Goal: Task Accomplishment & Management: Manage account settings

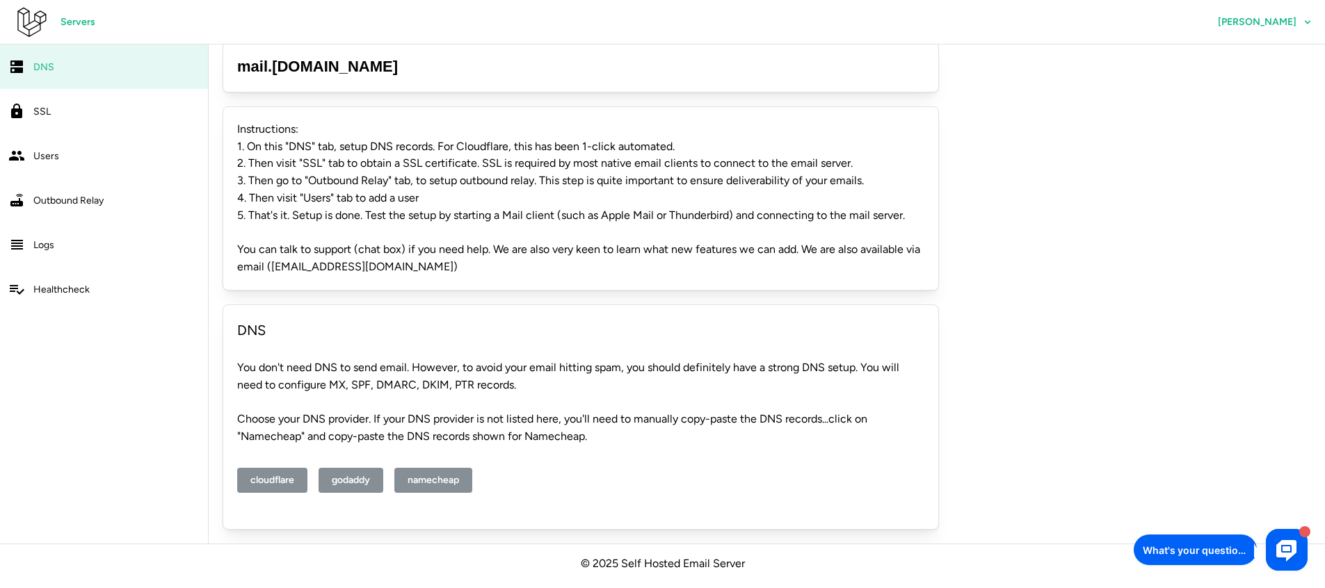
click at [115, 194] on div "Outbound Relay" at bounding box center [116, 200] width 166 height 17
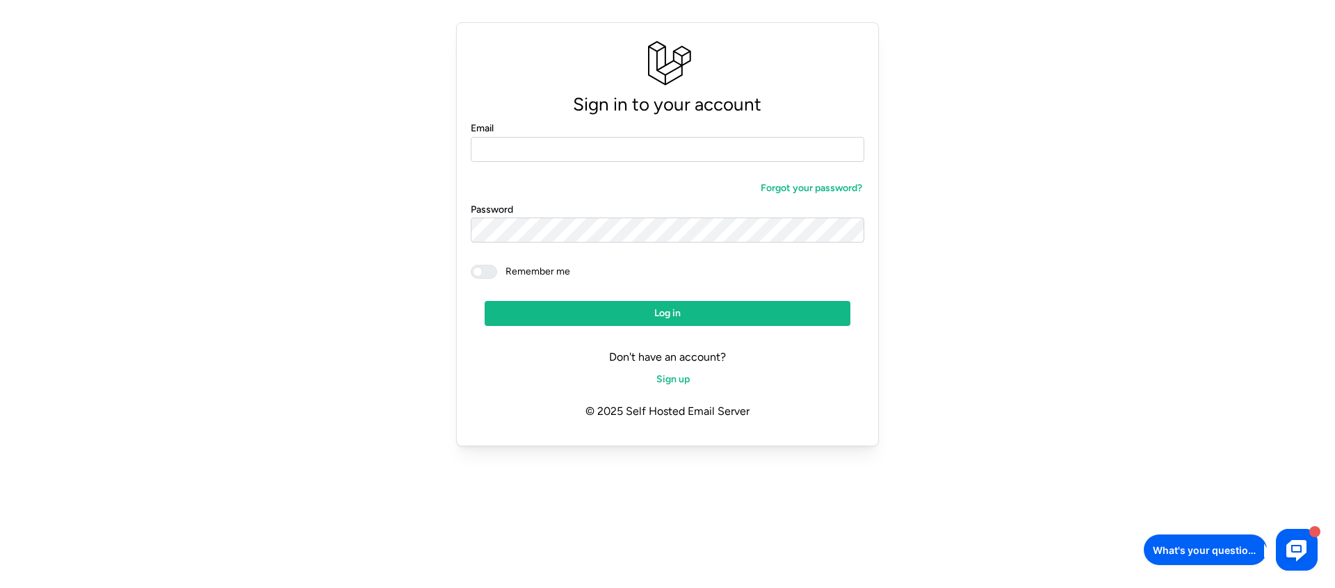
click at [570, 154] on input "Email" at bounding box center [668, 149] width 394 height 25
click at [508, 145] on input "Email" at bounding box center [668, 149] width 394 height 25
type input "**********"
click at [490, 271] on span at bounding box center [491, 272] width 17 height 13
click at [620, 320] on span "Log in" at bounding box center [667, 314] width 339 height 24
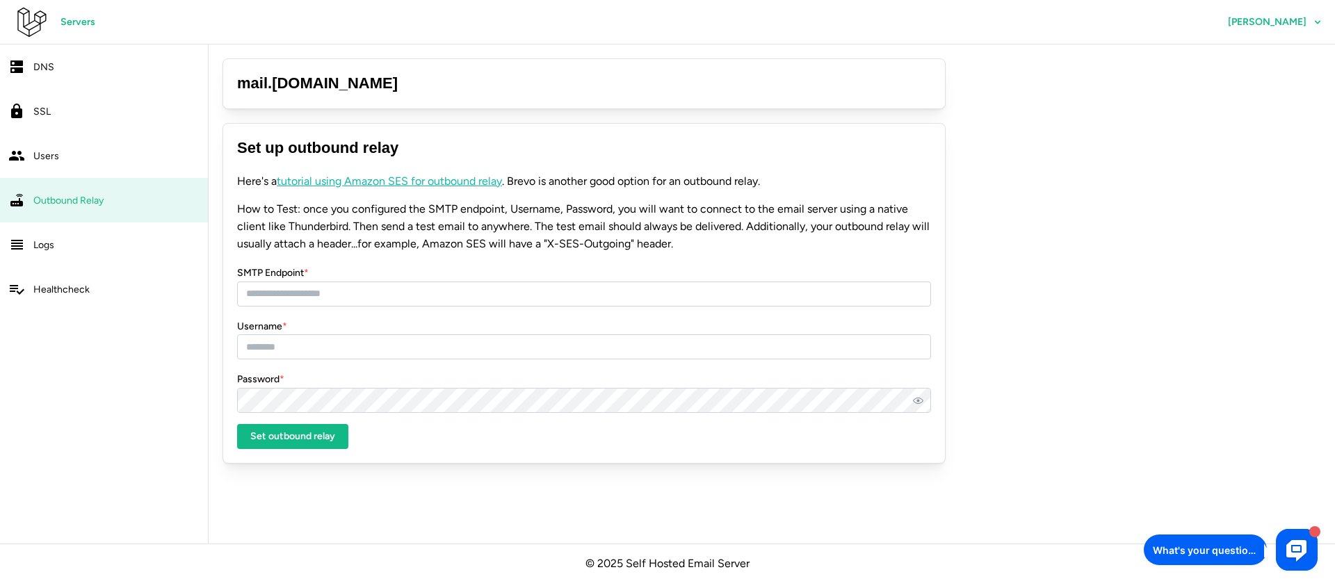
click at [117, 155] on div "Users" at bounding box center [116, 155] width 166 height 17
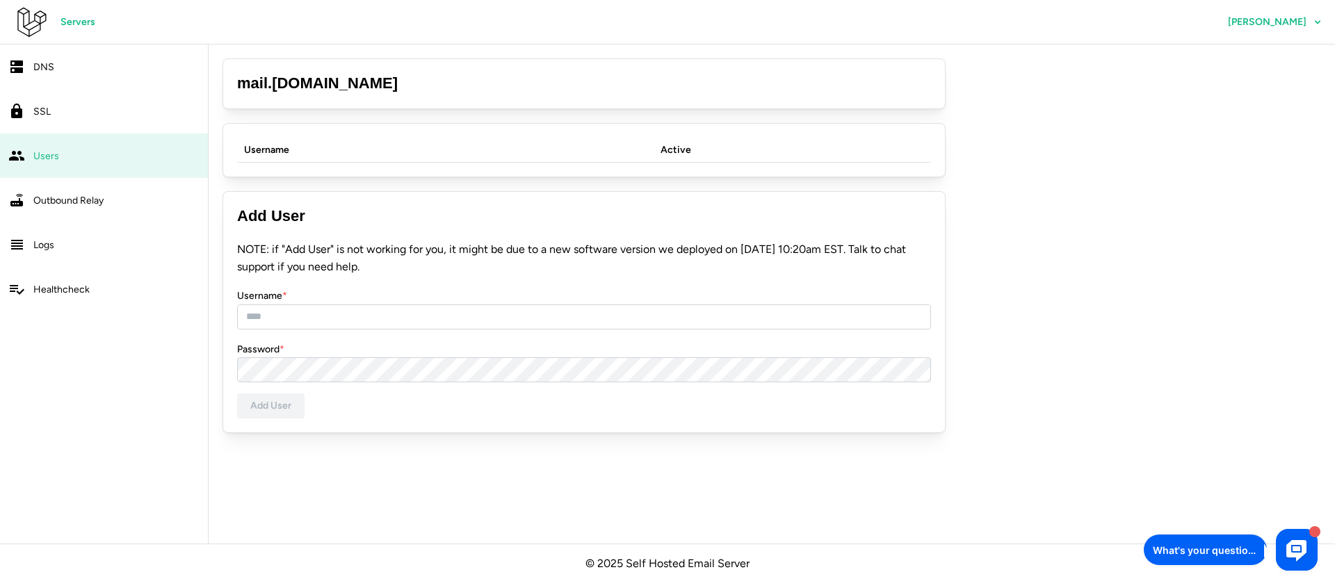
click at [300, 251] on p "NOTE: if "Add User" is not working for you, it might be due to a new software v…" at bounding box center [584, 258] width 694 height 35
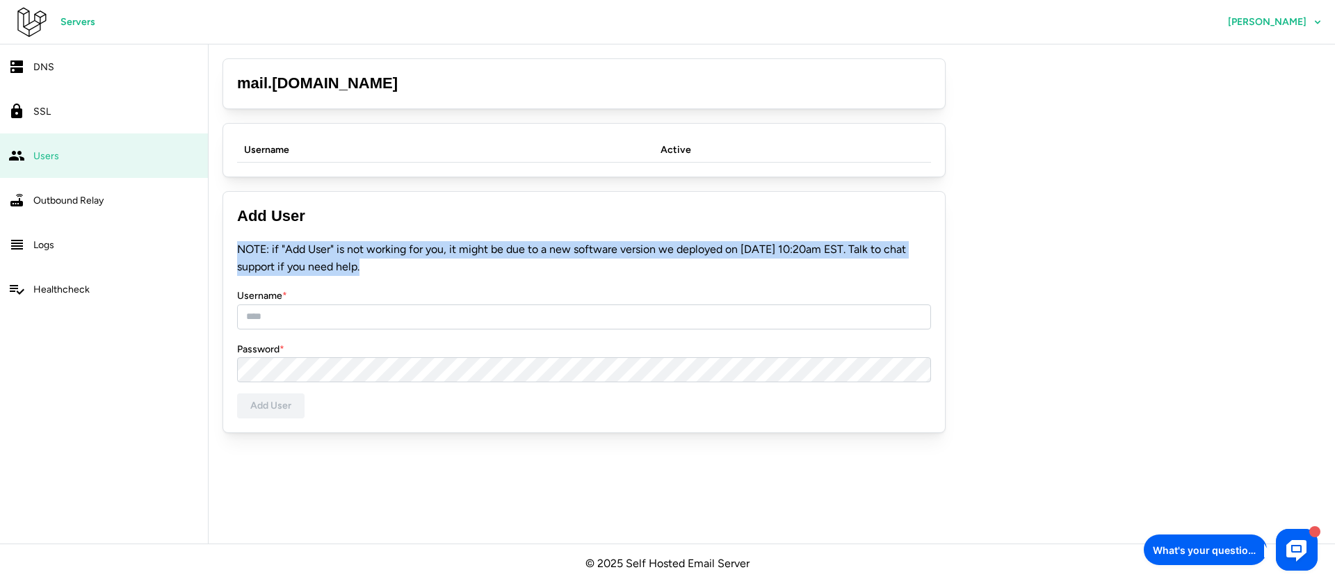
click at [300, 251] on p "NOTE: if "Add User" is not working for you, it might be due to a new software v…" at bounding box center [584, 258] width 694 height 35
click at [70, 243] on div "Logs" at bounding box center [116, 244] width 166 height 17
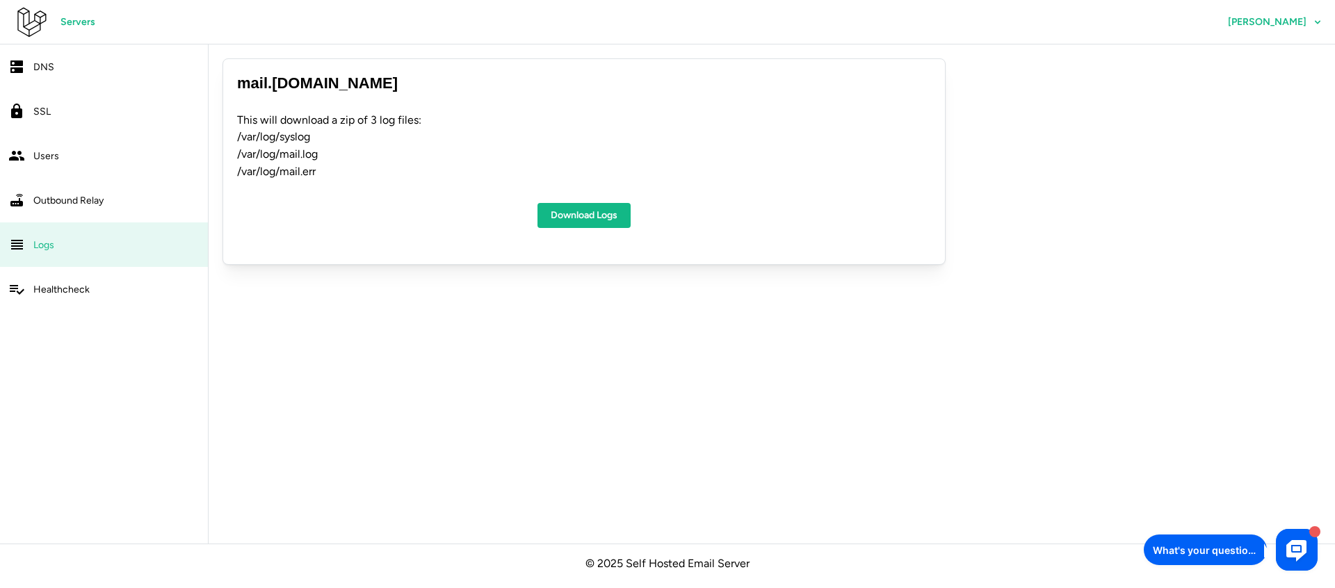
click at [77, 112] on div "SSL" at bounding box center [116, 111] width 166 height 17
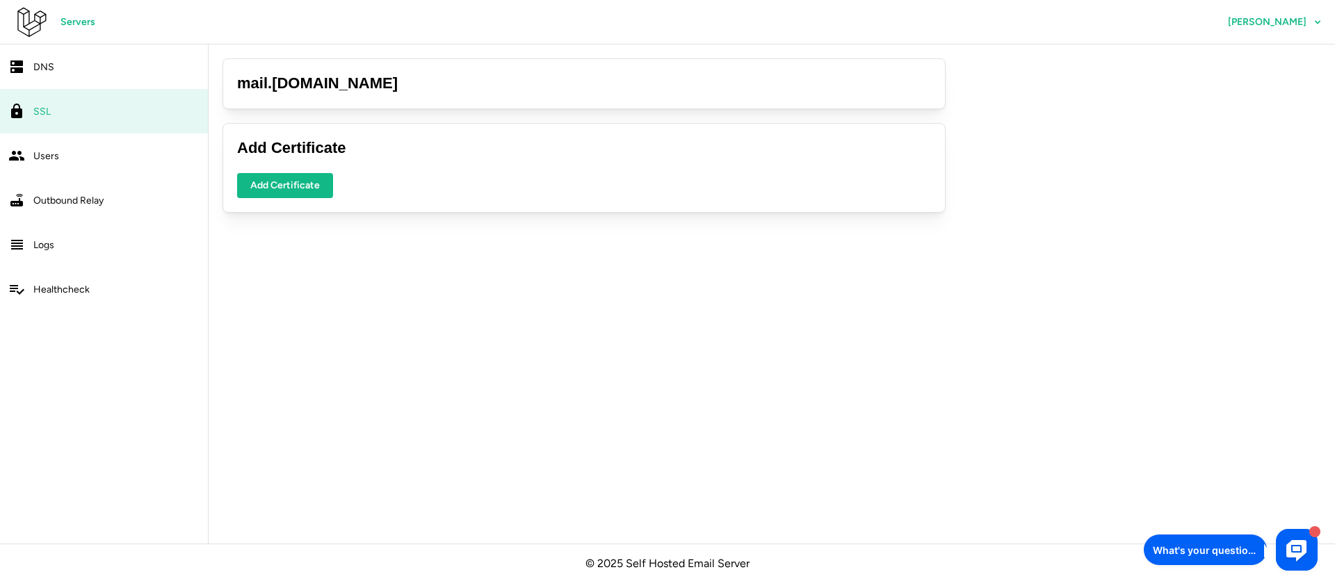
click at [109, 82] on link "DNS" at bounding box center [104, 67] width 208 height 45
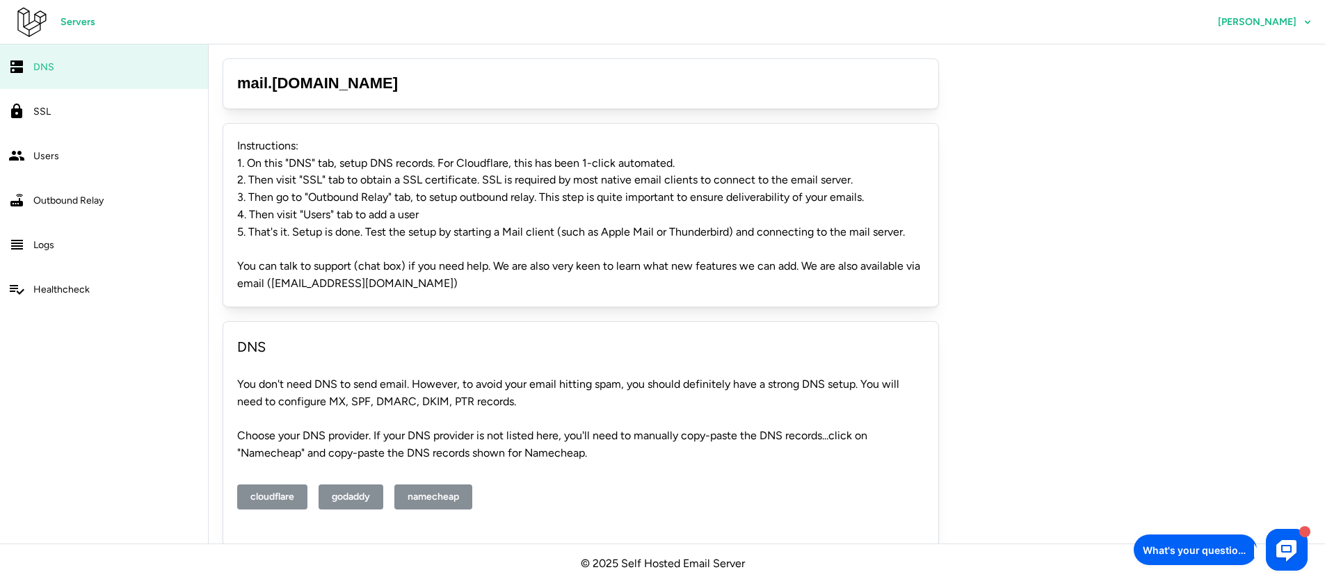
click at [107, 291] on div "Healthcheck" at bounding box center [116, 289] width 166 height 17
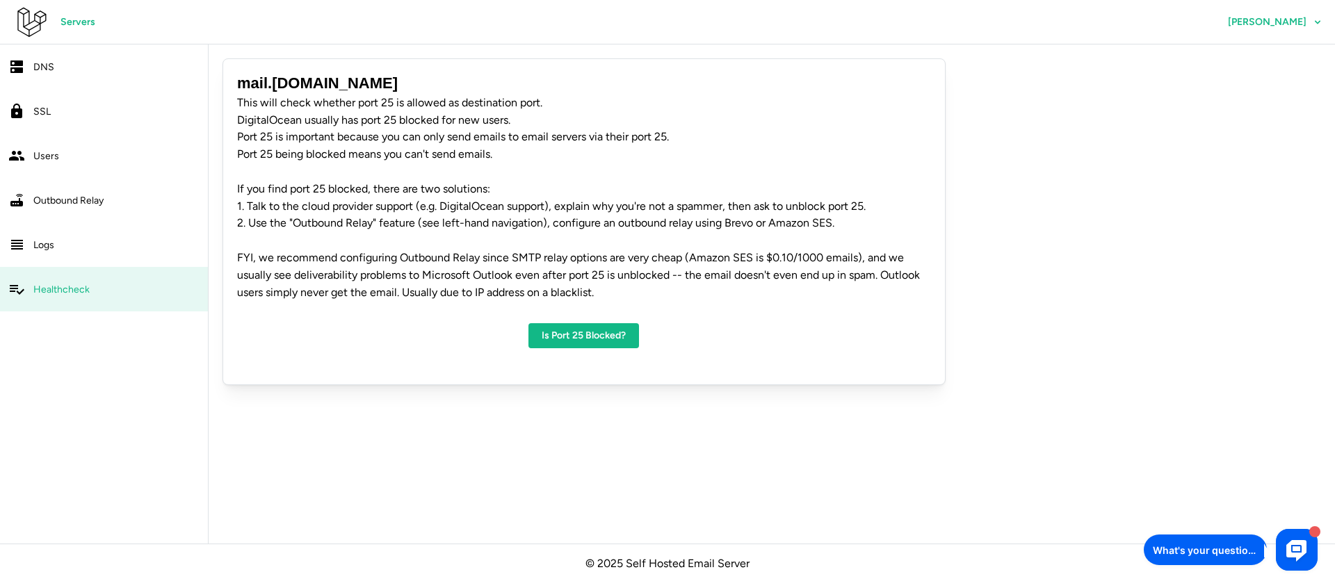
click at [114, 257] on link "Logs" at bounding box center [104, 245] width 208 height 45
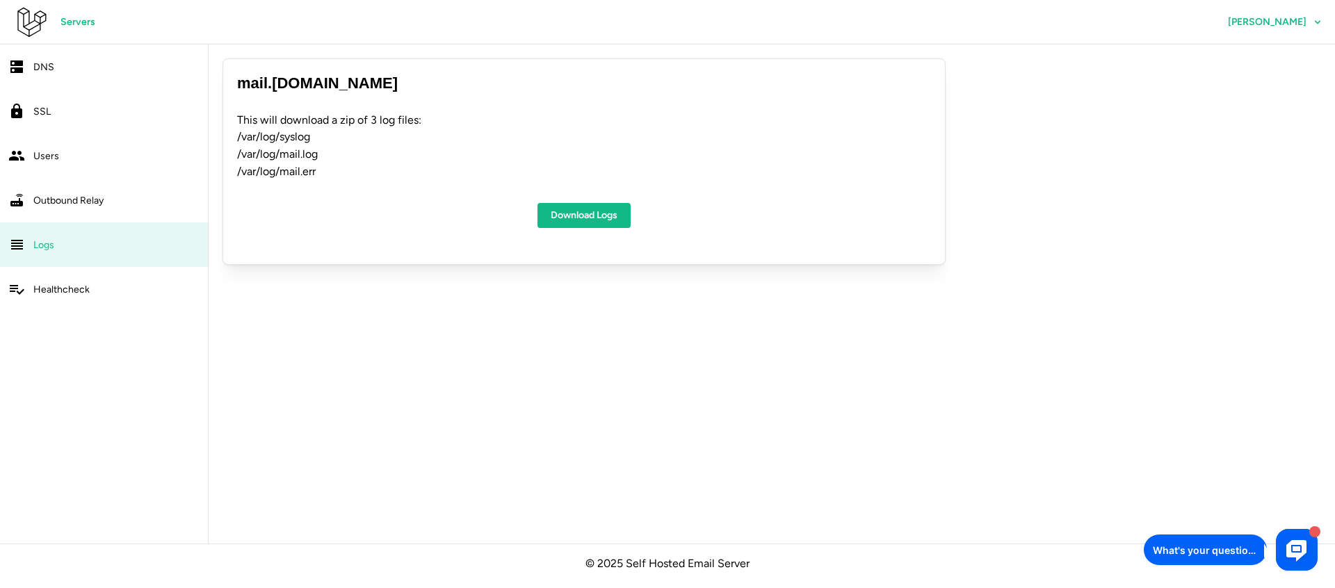
click at [1307, 18] on span "[PERSON_NAME]" at bounding box center [1275, 22] width 94 height 24
click at [1260, 54] on span "Profile" at bounding box center [1256, 61] width 29 height 24
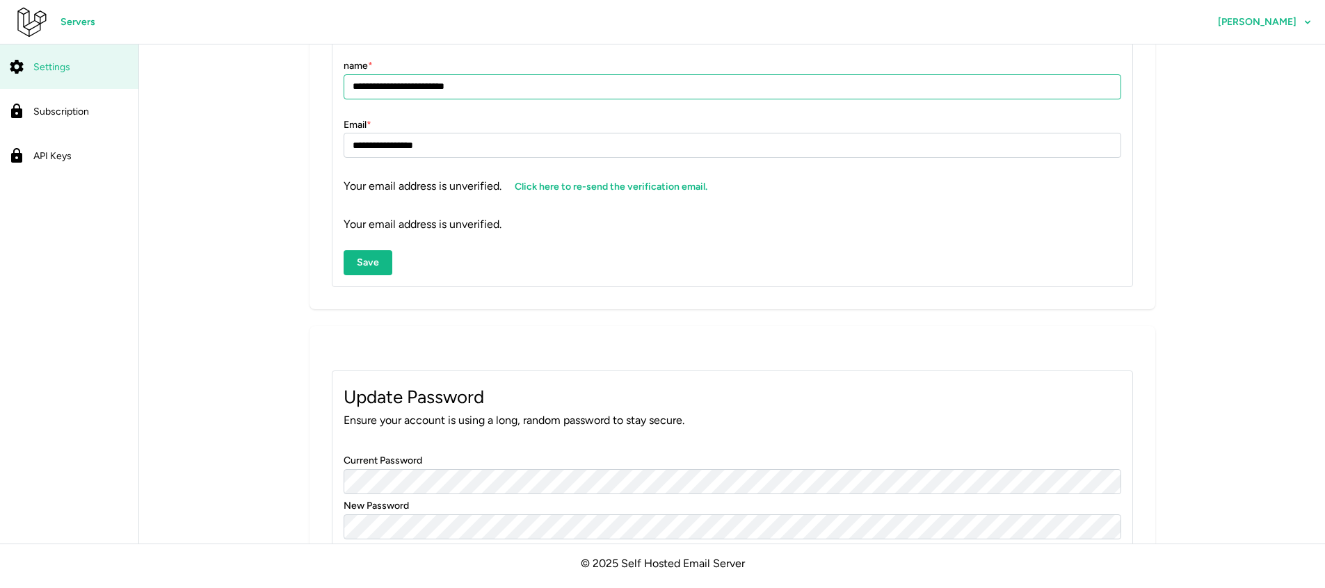
scroll to position [156, 0]
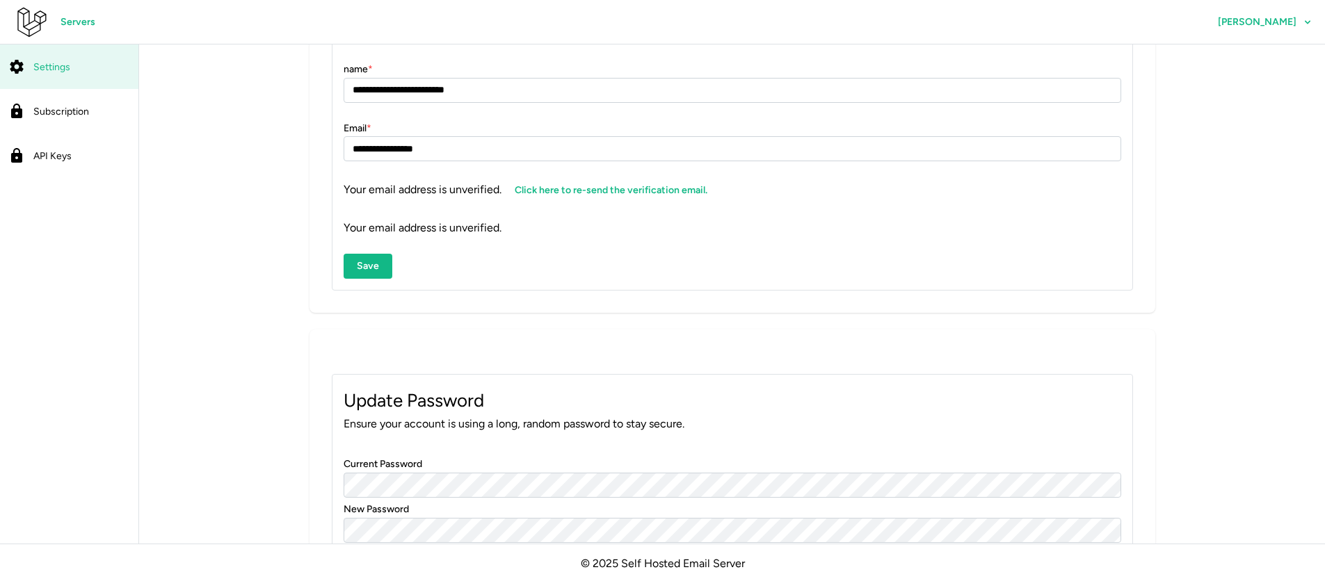
click at [584, 193] on span "Click here to re-send the verification email." at bounding box center [611, 191] width 193 height 24
click at [460, 153] on input "**********" at bounding box center [733, 148] width 778 height 25
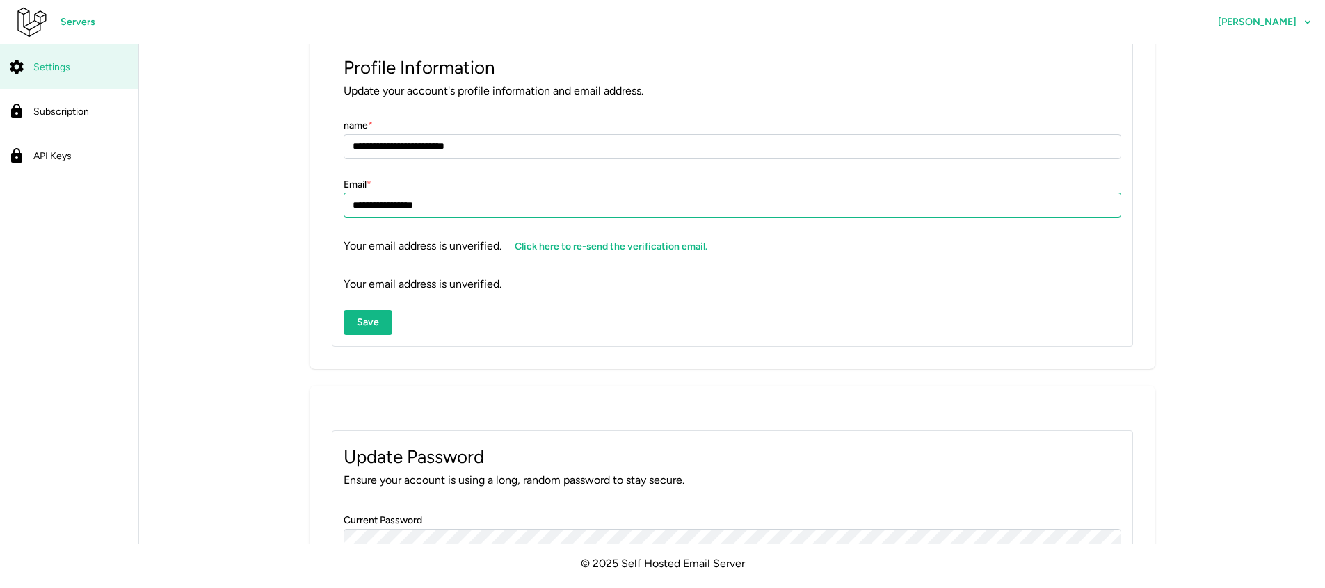
scroll to position [0, 0]
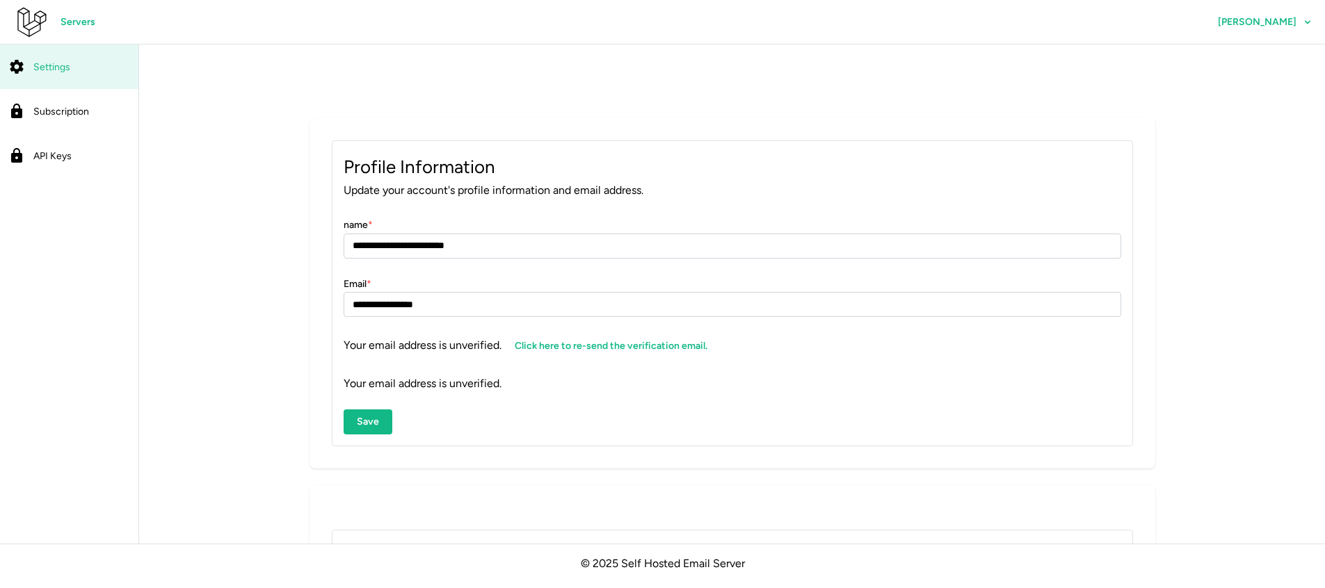
click at [49, 100] on link "Subscription" at bounding box center [69, 111] width 138 height 45
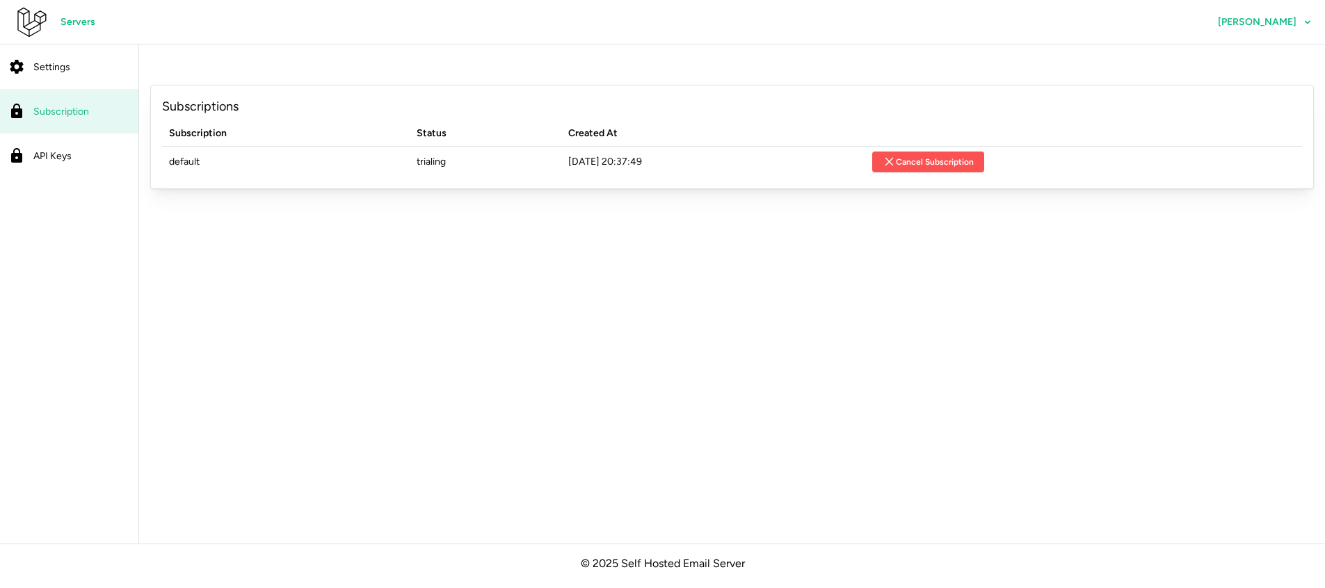
click at [51, 182] on nav "Settings Subscription API Keys" at bounding box center [69, 294] width 139 height 499
click at [57, 163] on div "API Keys" at bounding box center [81, 155] width 97 height 17
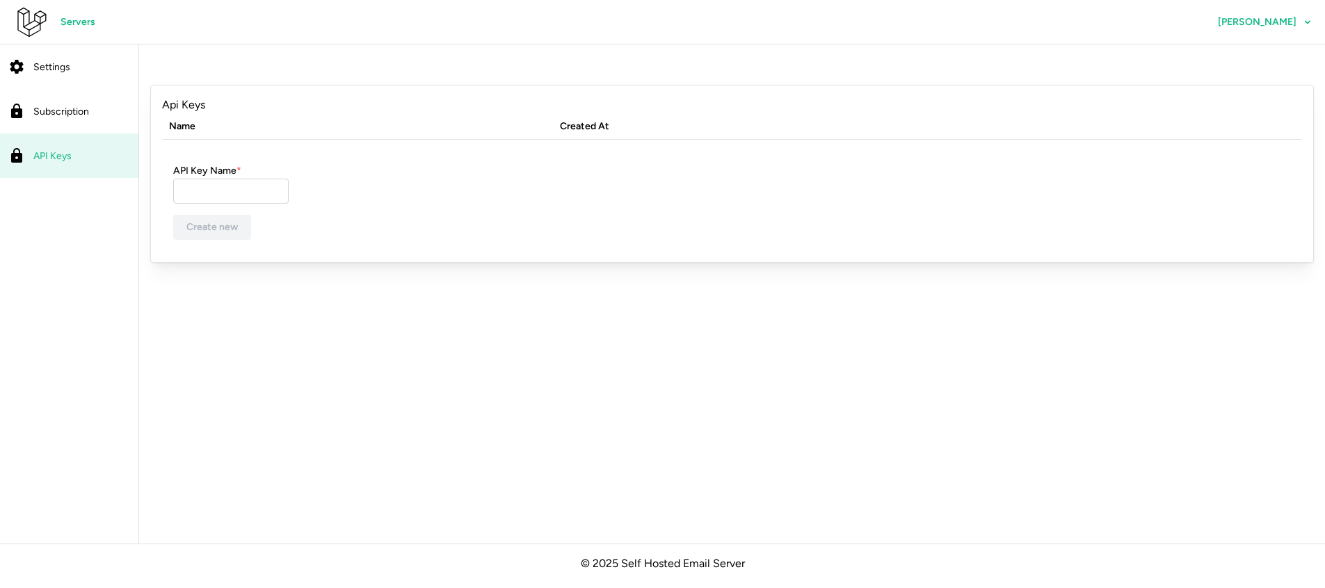
click at [56, 27] on link "Servers" at bounding box center [77, 22] width 61 height 25
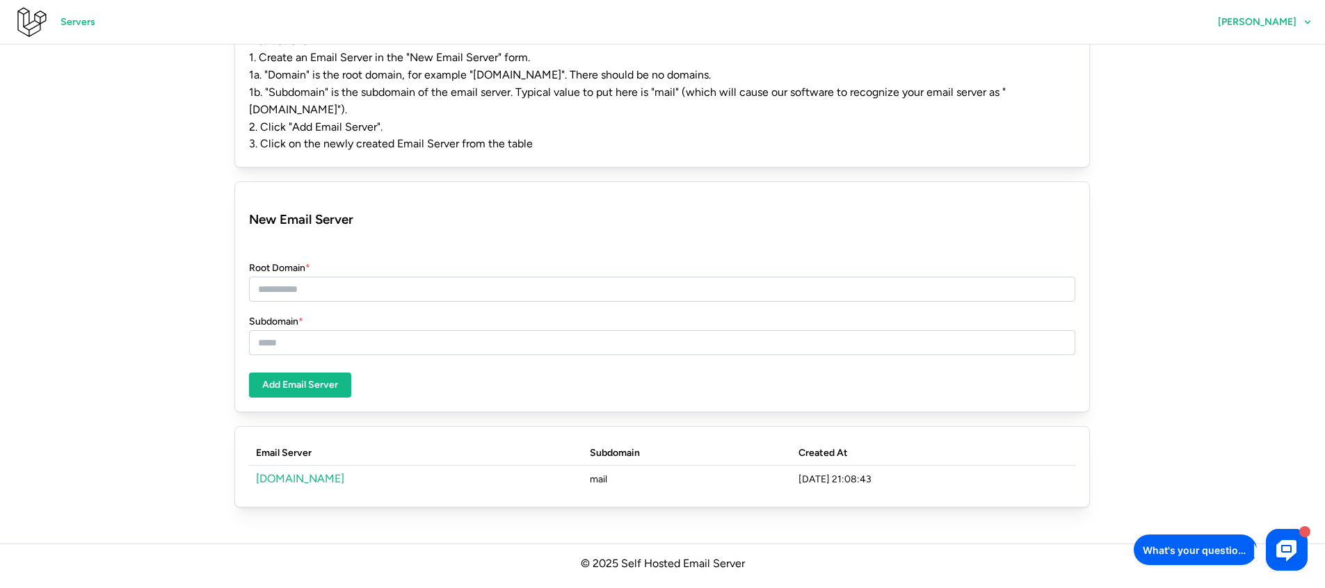
click at [294, 482] on link "[DOMAIN_NAME]" at bounding box center [300, 478] width 88 height 13
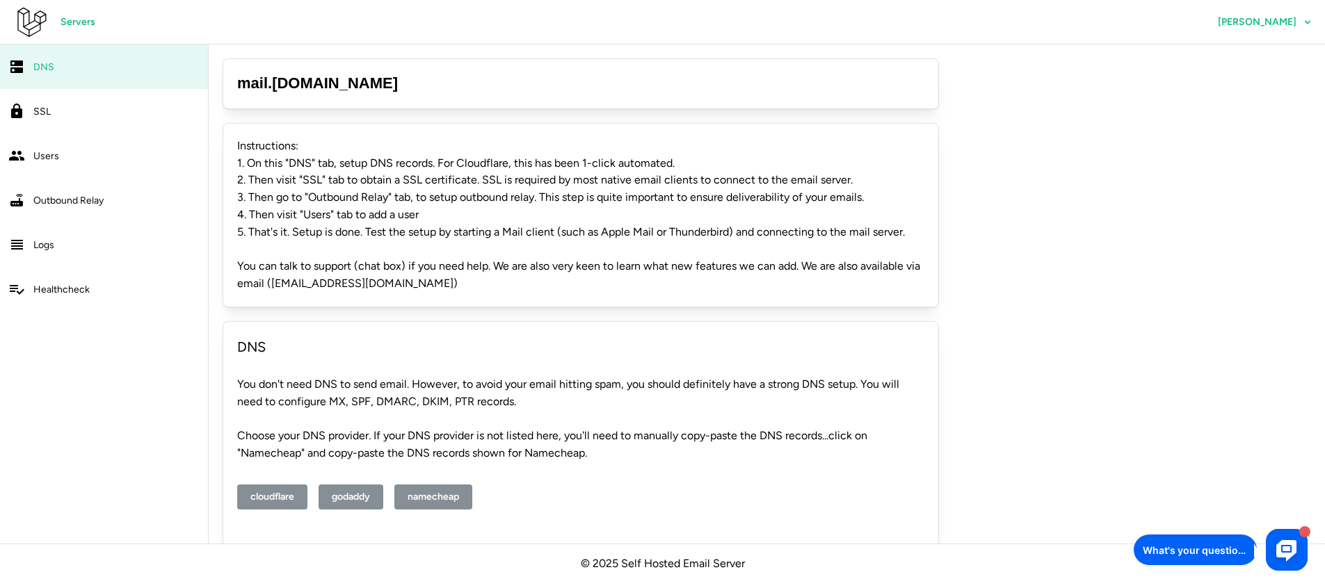
click at [74, 106] on div "SSL" at bounding box center [116, 111] width 166 height 17
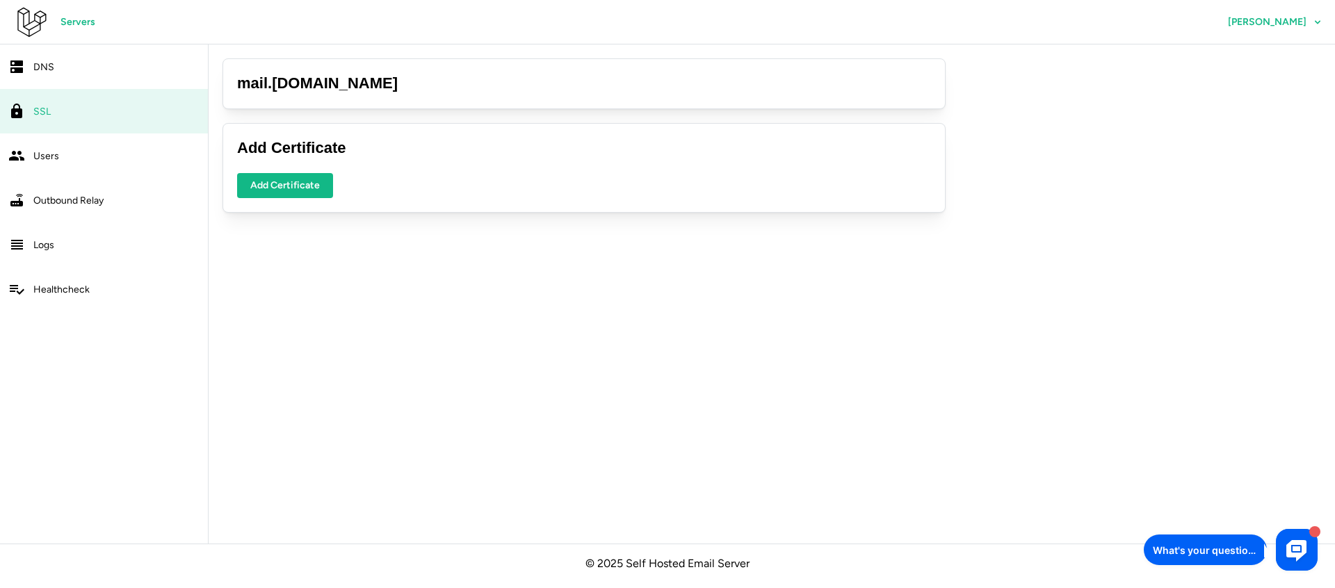
click at [106, 78] on link "DNS" at bounding box center [104, 67] width 208 height 45
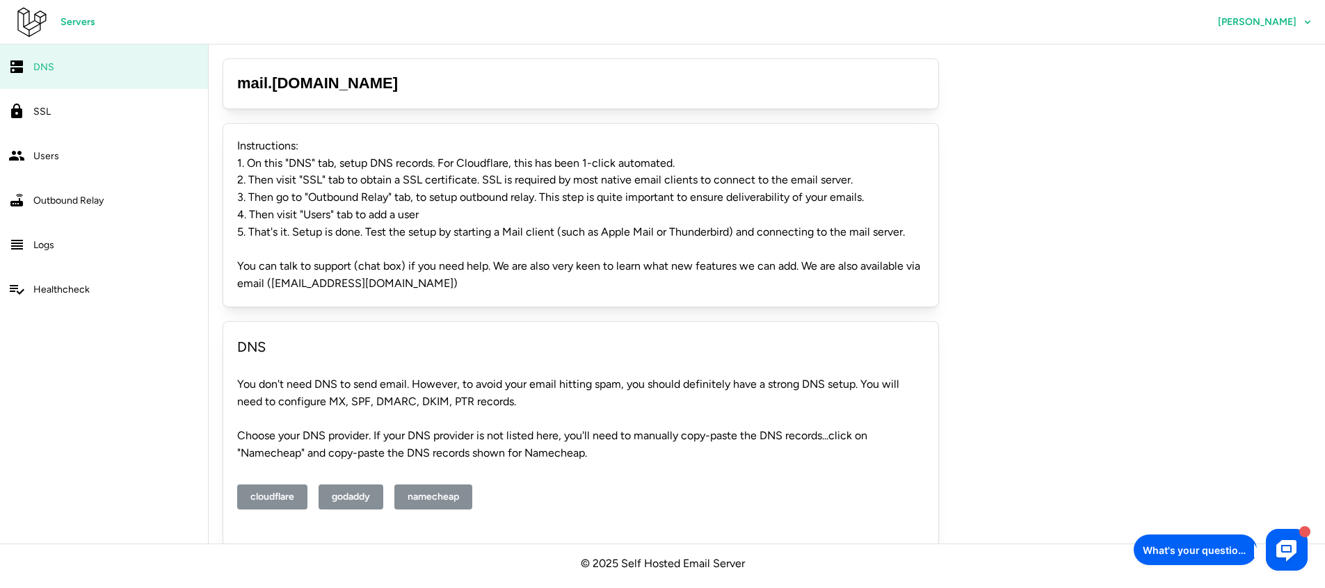
click at [109, 153] on div "Users" at bounding box center [116, 155] width 166 height 17
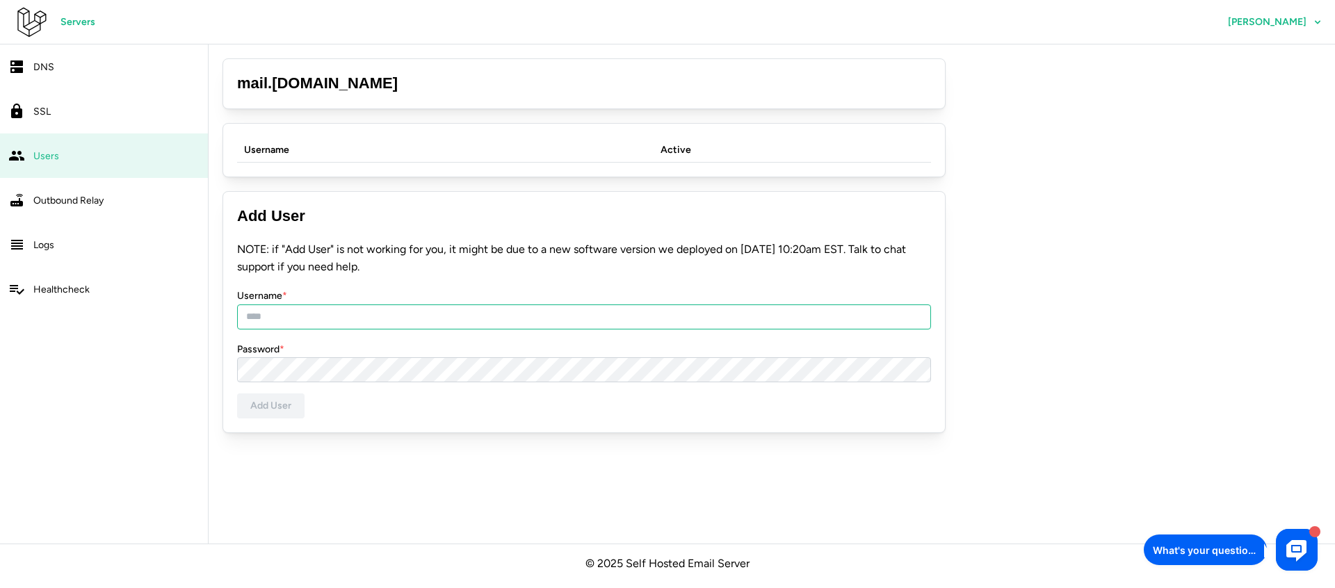
click at [369, 328] on input "Username *" at bounding box center [584, 317] width 694 height 25
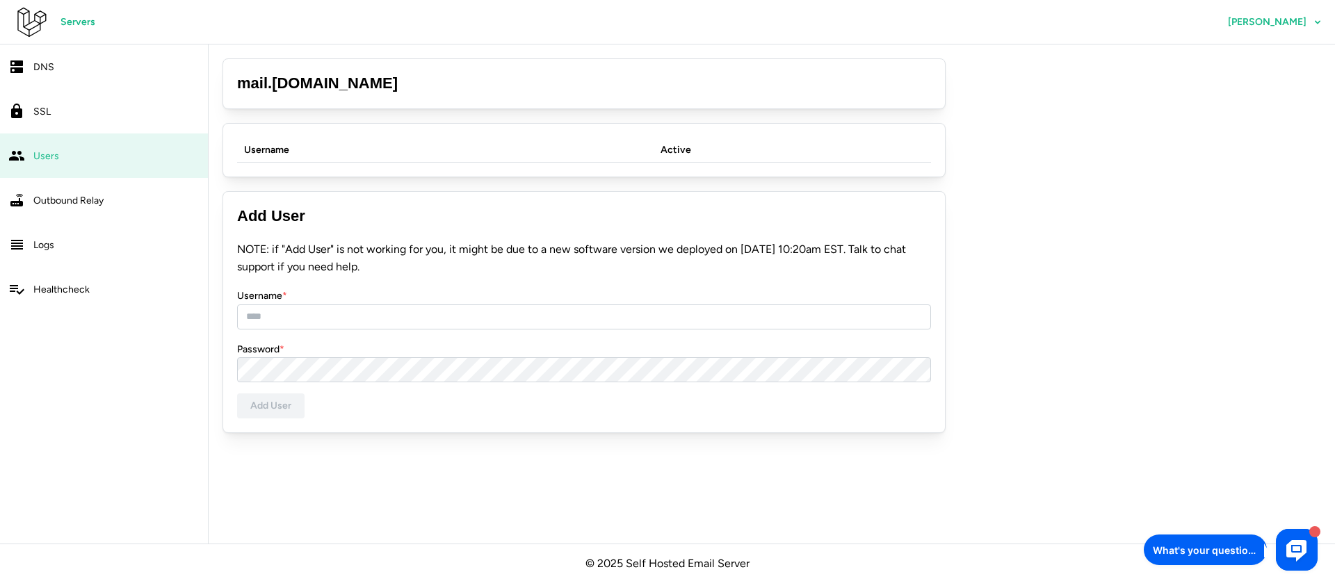
click at [114, 190] on link "Outbound Relay" at bounding box center [104, 200] width 208 height 45
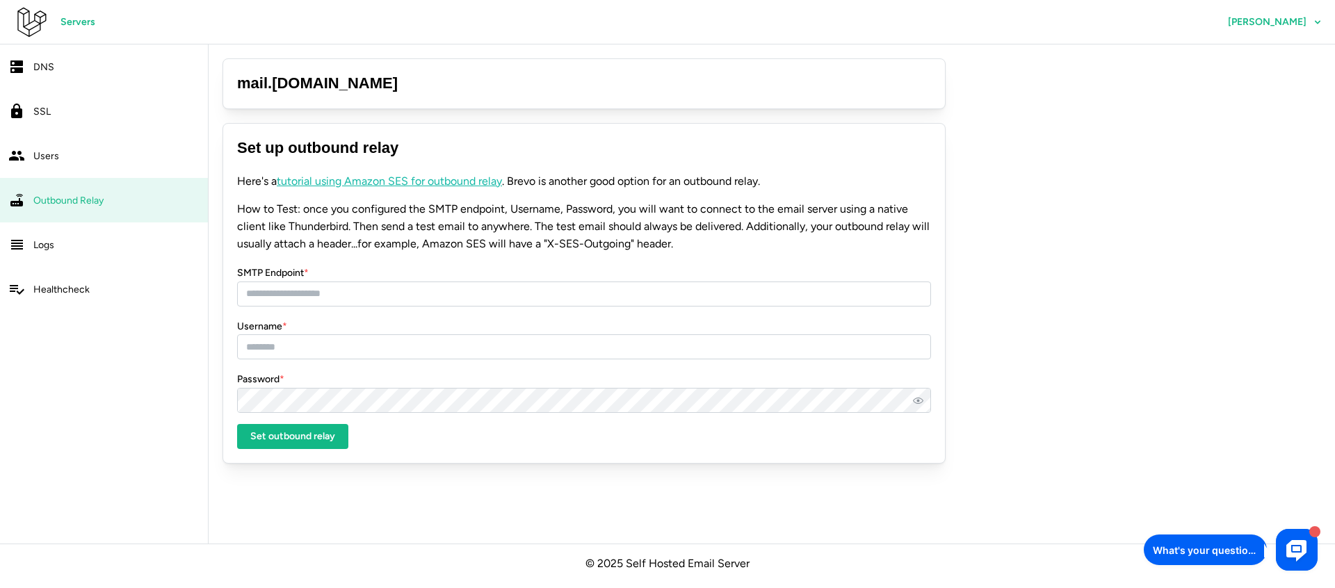
click at [275, 271] on label "SMTP Endpoint *" at bounding box center [273, 273] width 72 height 15
click at [275, 282] on input "SMTP Endpoint *" at bounding box center [584, 294] width 694 height 25
click at [275, 271] on label "SMTP Endpoint *" at bounding box center [273, 273] width 72 height 15
click at [275, 282] on input "SMTP Endpoint *" at bounding box center [584, 294] width 694 height 25
click at [275, 271] on label "SMTP Endpoint *" at bounding box center [273, 273] width 72 height 15
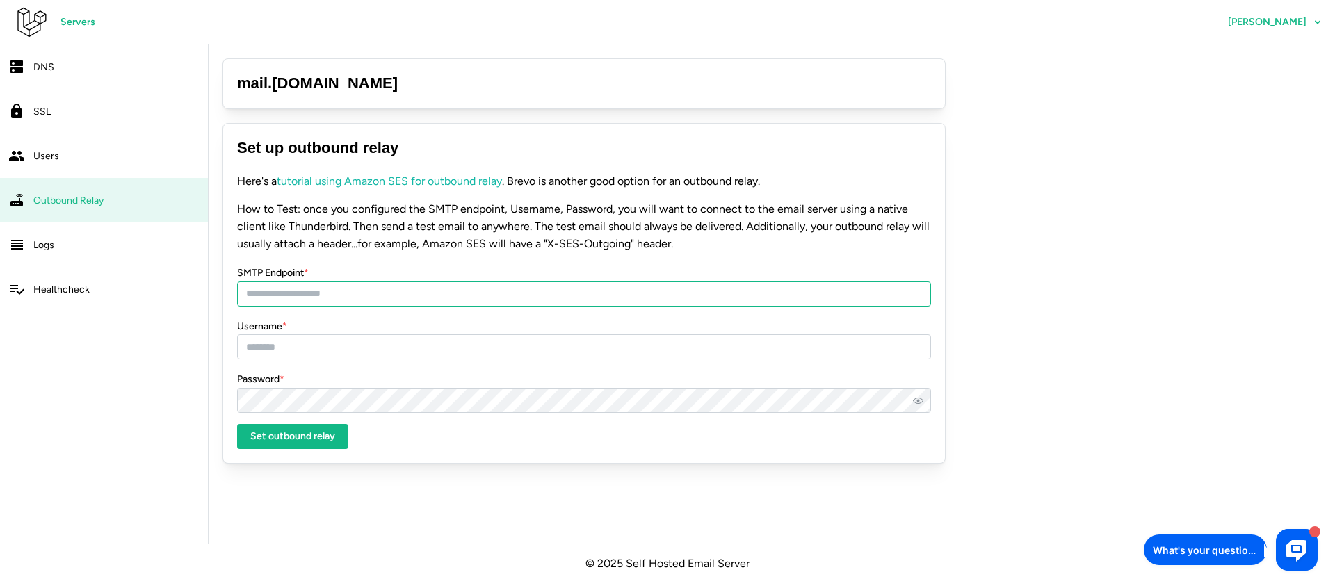
click at [275, 282] on input "SMTP Endpoint *" at bounding box center [584, 294] width 694 height 25
click at [86, 153] on div "Users" at bounding box center [116, 155] width 166 height 17
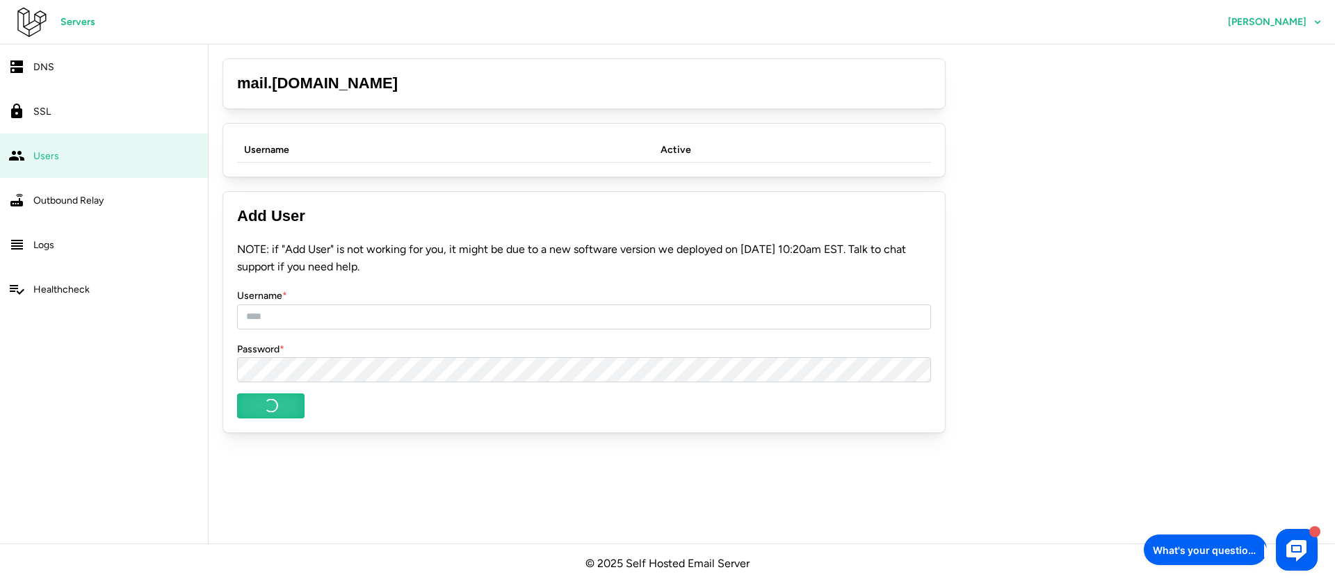
click at [84, 62] on div "DNS" at bounding box center [116, 66] width 166 height 17
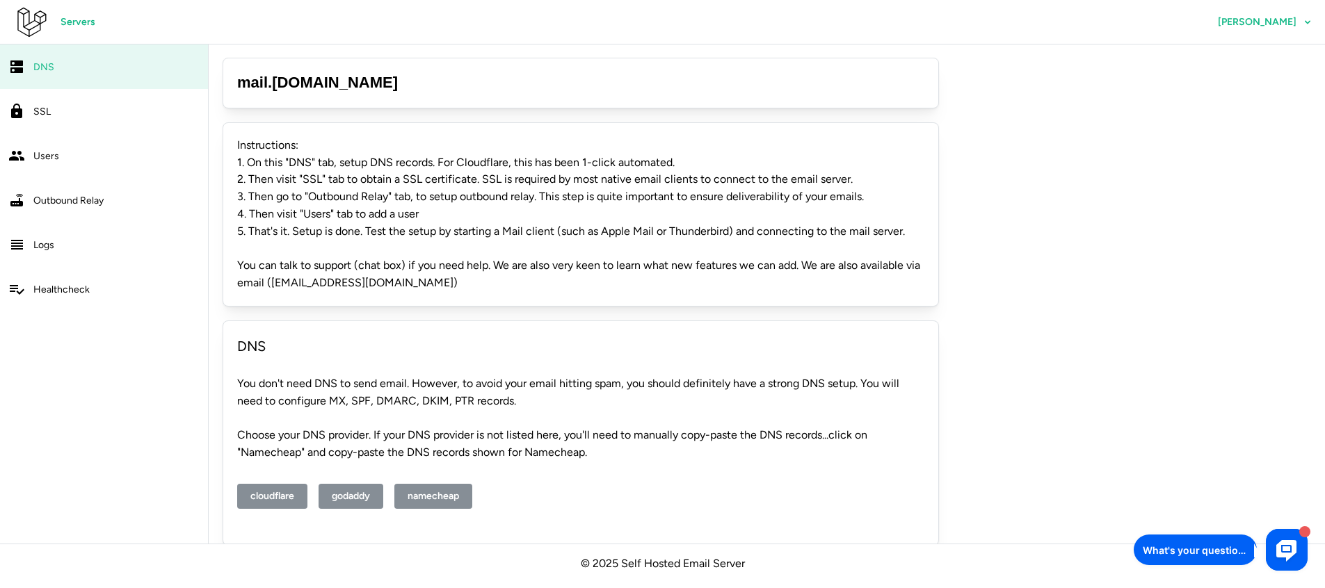
scroll to position [17, 0]
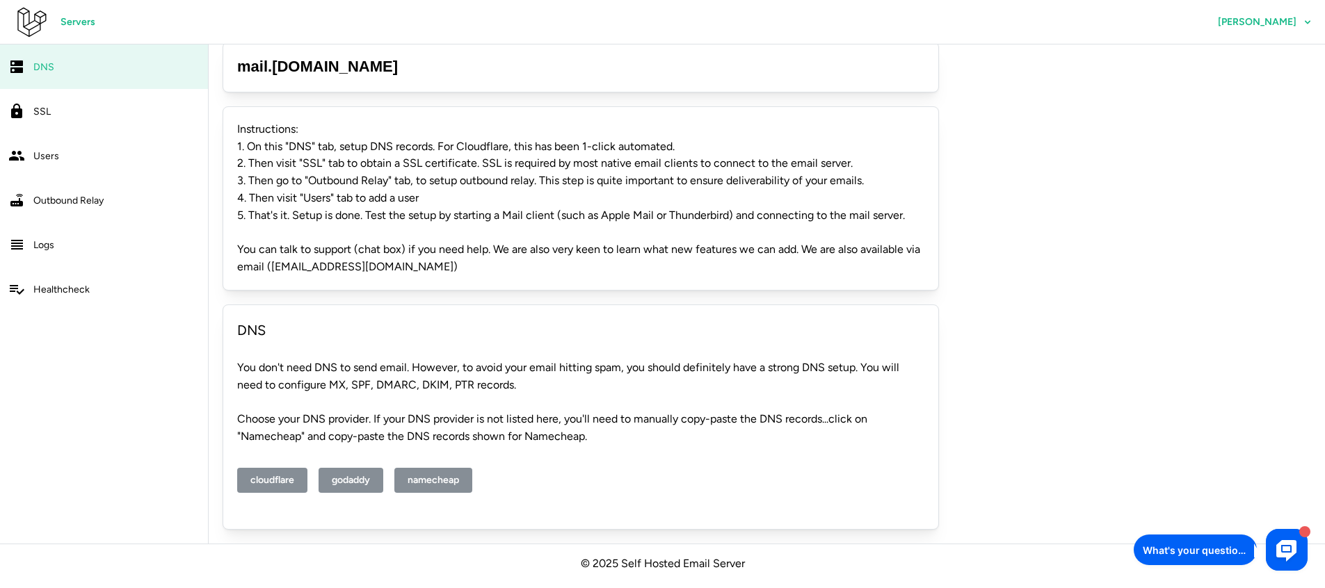
click at [551, 401] on div "DNS You don't need DNS to send email. However, to avoid your email hitting spam…" at bounding box center [581, 417] width 716 height 225
click at [284, 422] on p "Choose your DNS provider. If your DNS provider is not listed here, you'll need …" at bounding box center [580, 428] width 687 height 35
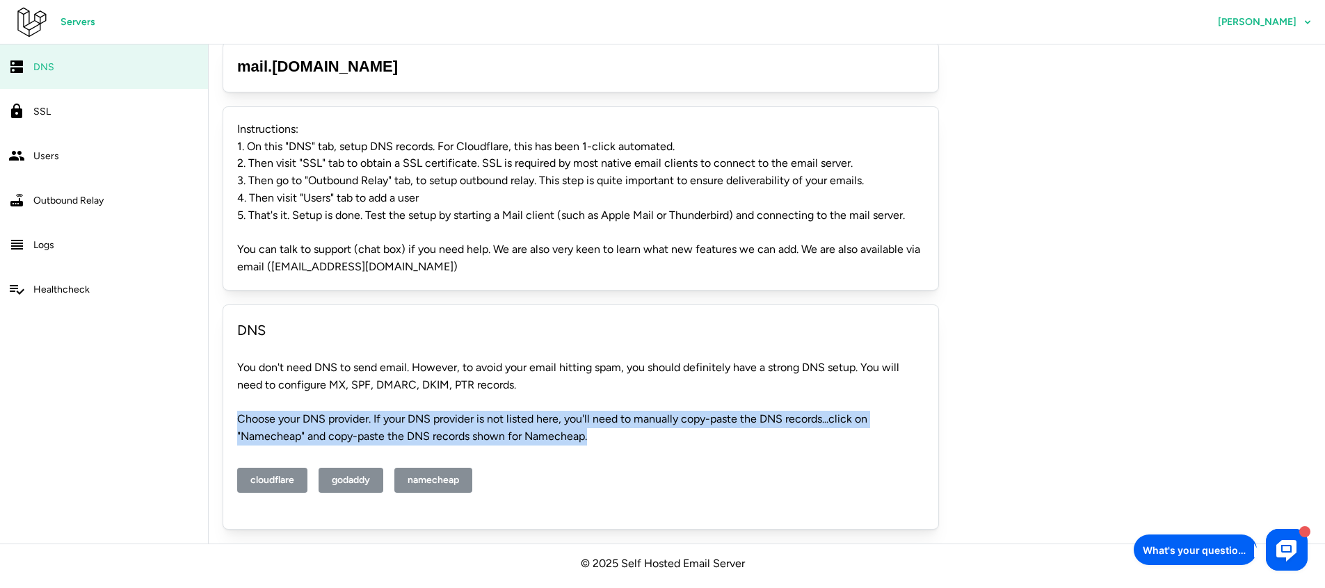
click at [284, 422] on p "Choose your DNS provider. If your DNS provider is not listed here, you'll need …" at bounding box center [580, 428] width 687 height 35
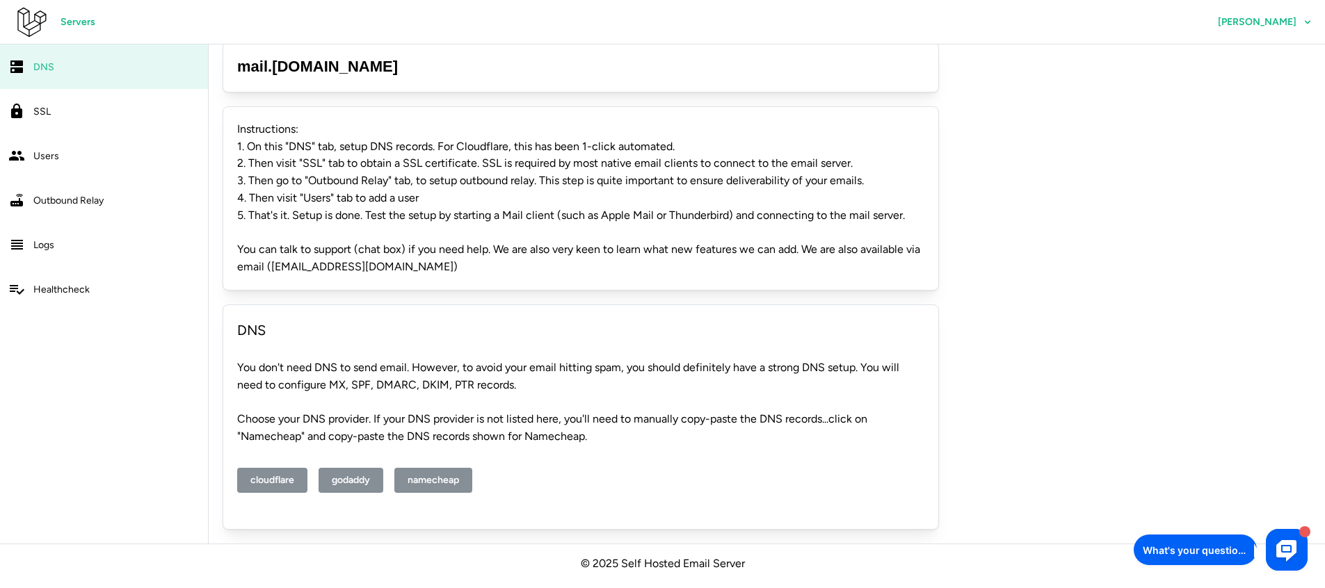
click at [311, 378] on p "You don't need DNS to send email. However, to avoid your email hitting spam, yo…" at bounding box center [580, 377] width 687 height 35
click at [871, 364] on p "You don't need DNS to send email. However, to avoid your email hitting spam, yo…" at bounding box center [580, 377] width 687 height 35
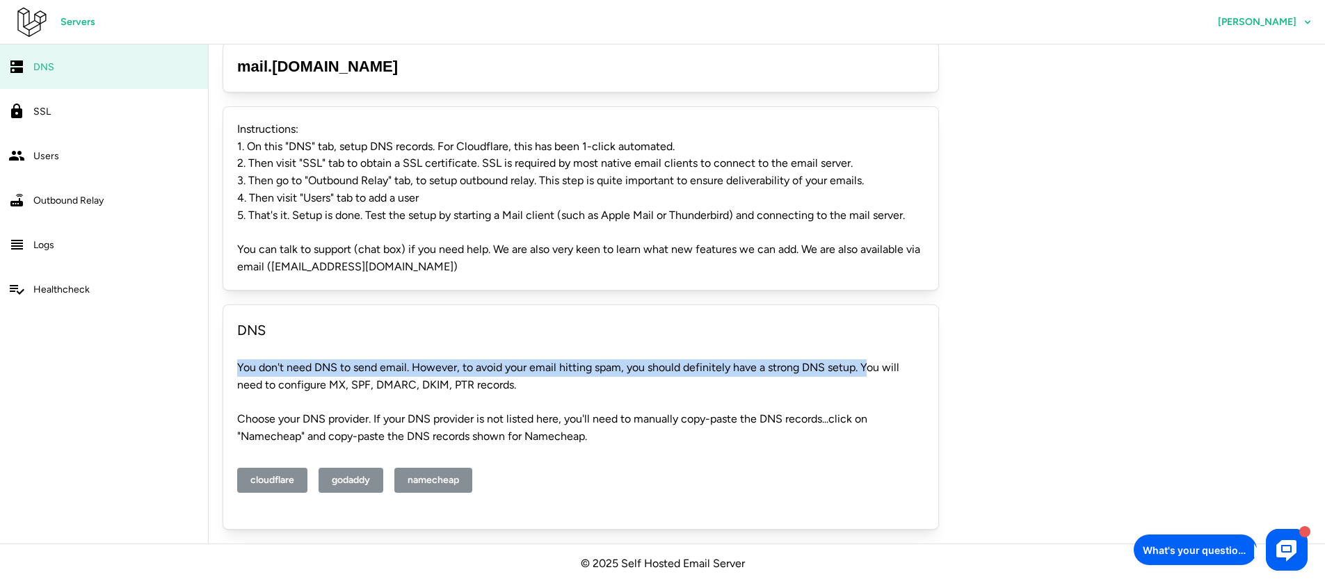
drag, startPoint x: 867, startPoint y: 364, endPoint x: 436, endPoint y: 400, distance: 432.0
click at [436, 400] on div "DNS You don't need DNS to send email. However, to avoid your email hitting spam…" at bounding box center [581, 417] width 716 height 225
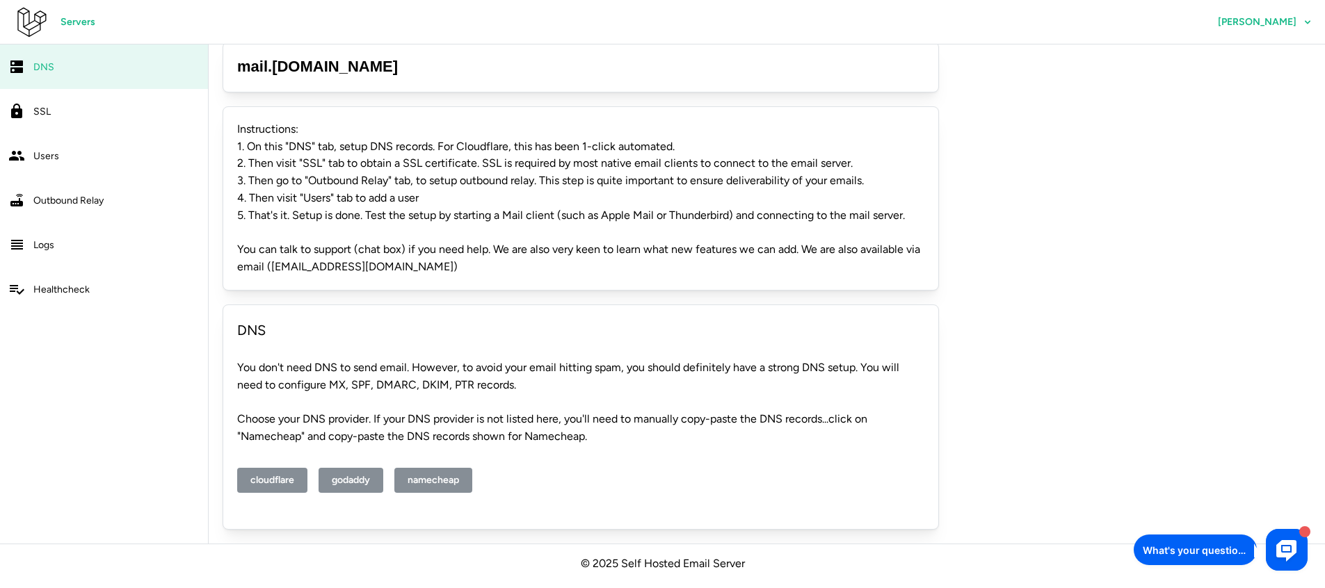
click at [481, 376] on p "You don't need DNS to send email. However, to avoid your email hitting spam, yo…" at bounding box center [580, 377] width 687 height 35
click at [390, 402] on div "DNS You don't need DNS to send email. However, to avoid your email hitting spam…" at bounding box center [581, 417] width 716 height 225
drag, startPoint x: 236, startPoint y: 422, endPoint x: 375, endPoint y: 420, distance: 138.4
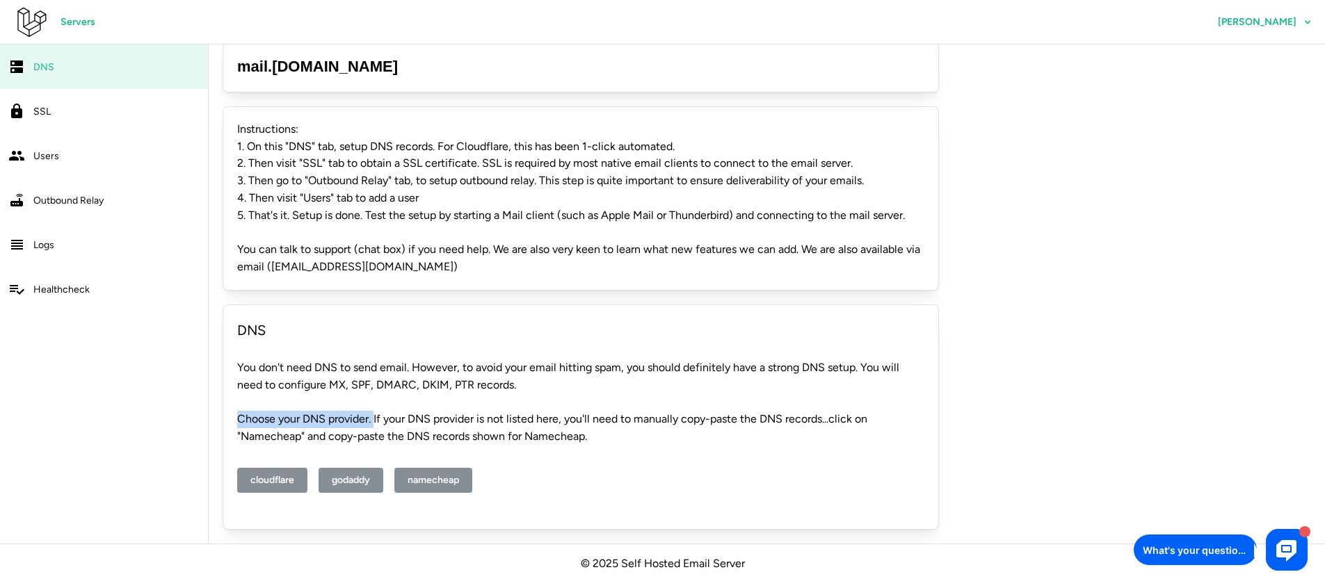
click at [375, 420] on p "Choose your DNS provider. If your DNS provider is not listed here, you'll need …" at bounding box center [580, 428] width 687 height 35
drag, startPoint x: 374, startPoint y: 420, endPoint x: 564, endPoint y: 424, distance: 189.9
click at [564, 424] on p "Choose your DNS provider. If your DNS provider is not listed here, you'll need …" at bounding box center [580, 428] width 687 height 35
click at [634, 474] on div "cloudflare godaddy namecheap" at bounding box center [580, 481] width 687 height 70
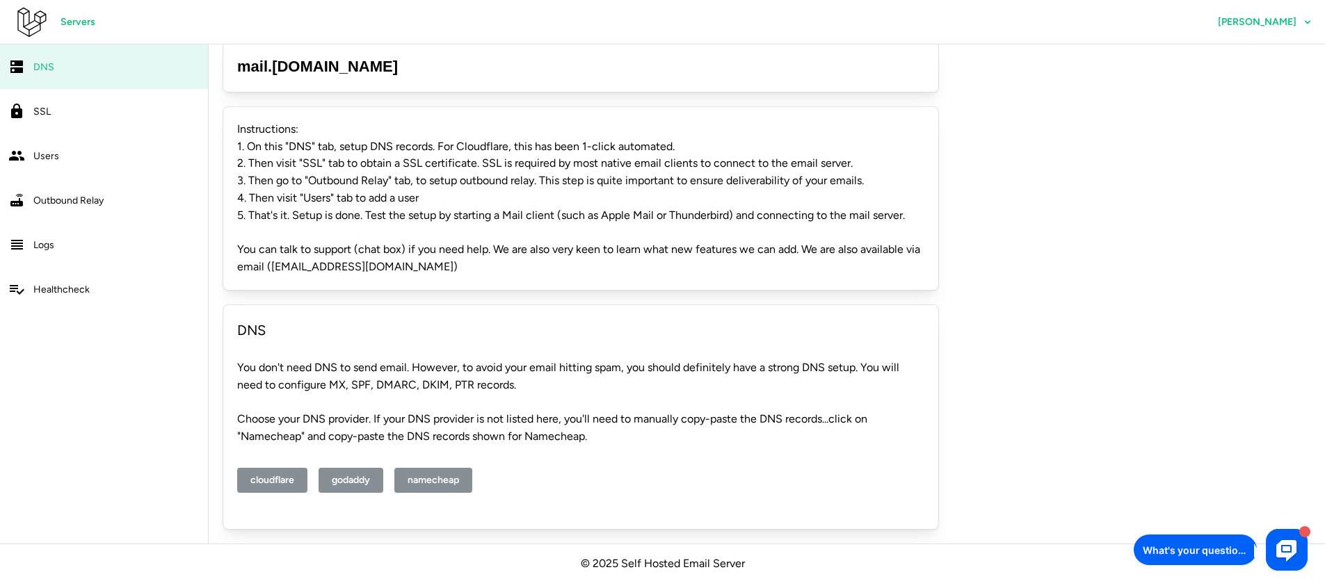
click at [560, 422] on p "Choose your DNS provider. If your DNS provider is not listed here, you'll need …" at bounding box center [580, 428] width 687 height 35
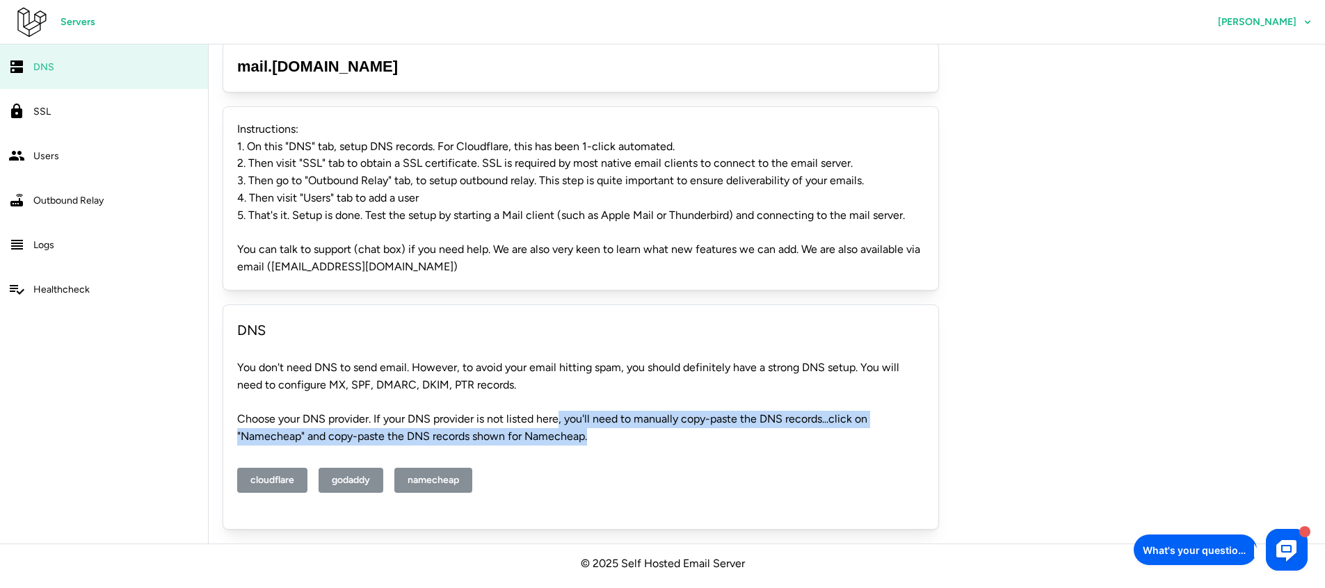
drag, startPoint x: 563, startPoint y: 421, endPoint x: 422, endPoint y: 498, distance: 160.9
click at [422, 498] on div "DNS You don't need DNS to send email. However, to avoid your email hitting spam…" at bounding box center [581, 417] width 716 height 225
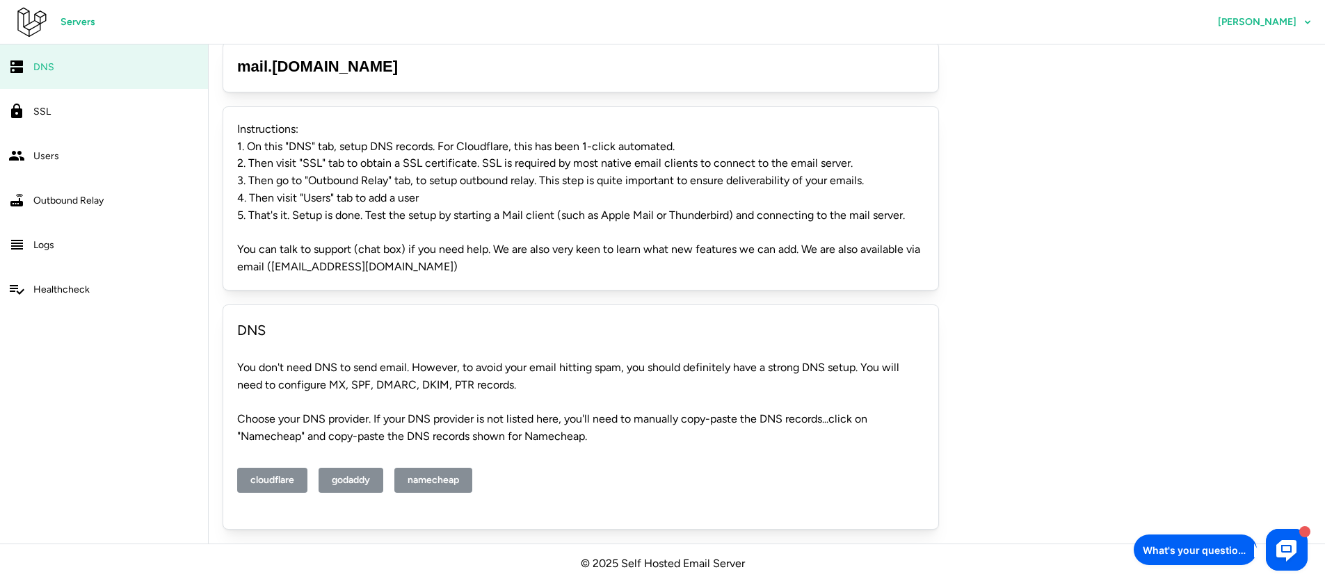
click at [632, 474] on div "cloudflare godaddy namecheap" at bounding box center [580, 481] width 687 height 70
click at [64, 113] on div "SSL" at bounding box center [116, 111] width 166 height 17
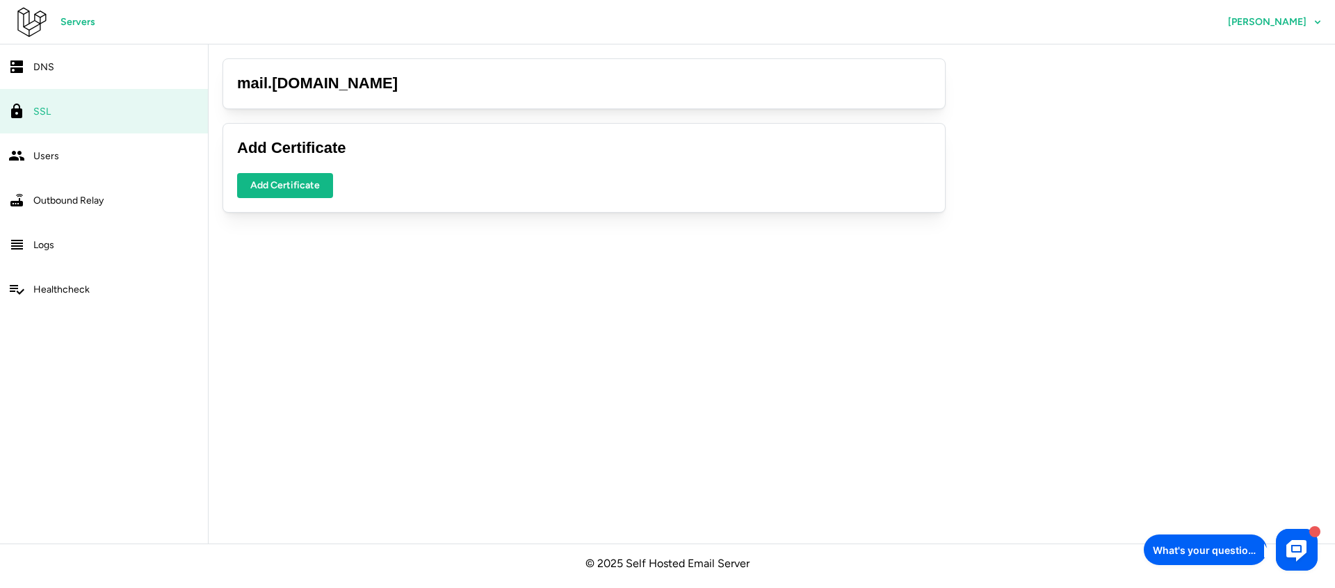
click at [88, 150] on div "Users" at bounding box center [116, 155] width 166 height 17
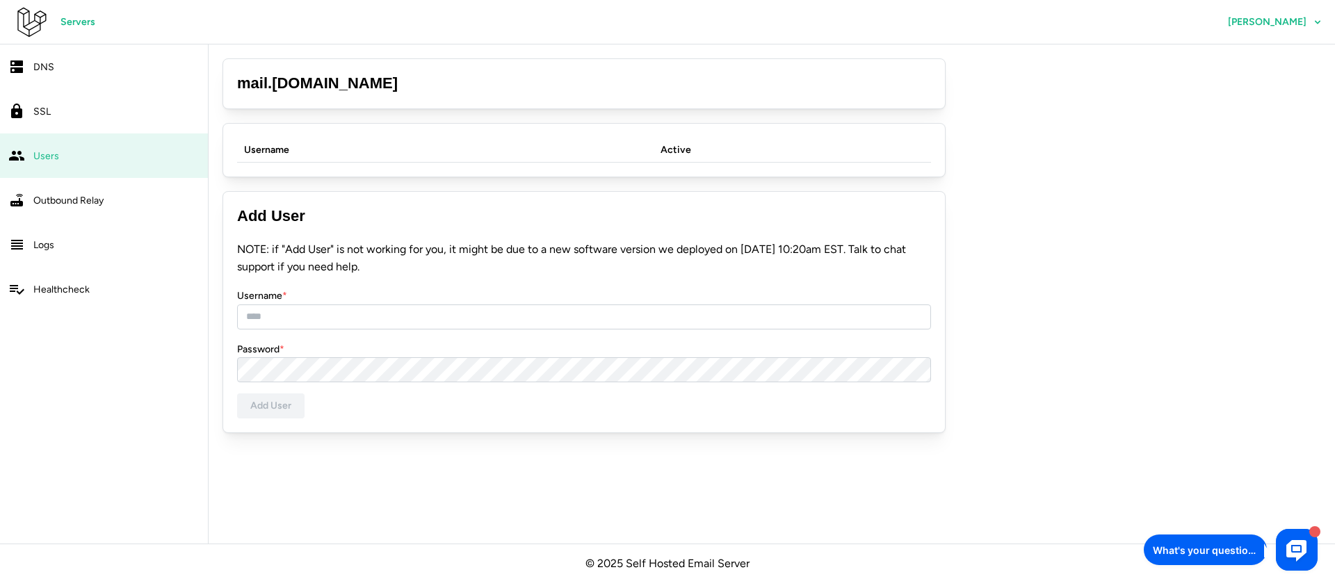
click at [115, 115] on div "SSL" at bounding box center [116, 111] width 166 height 17
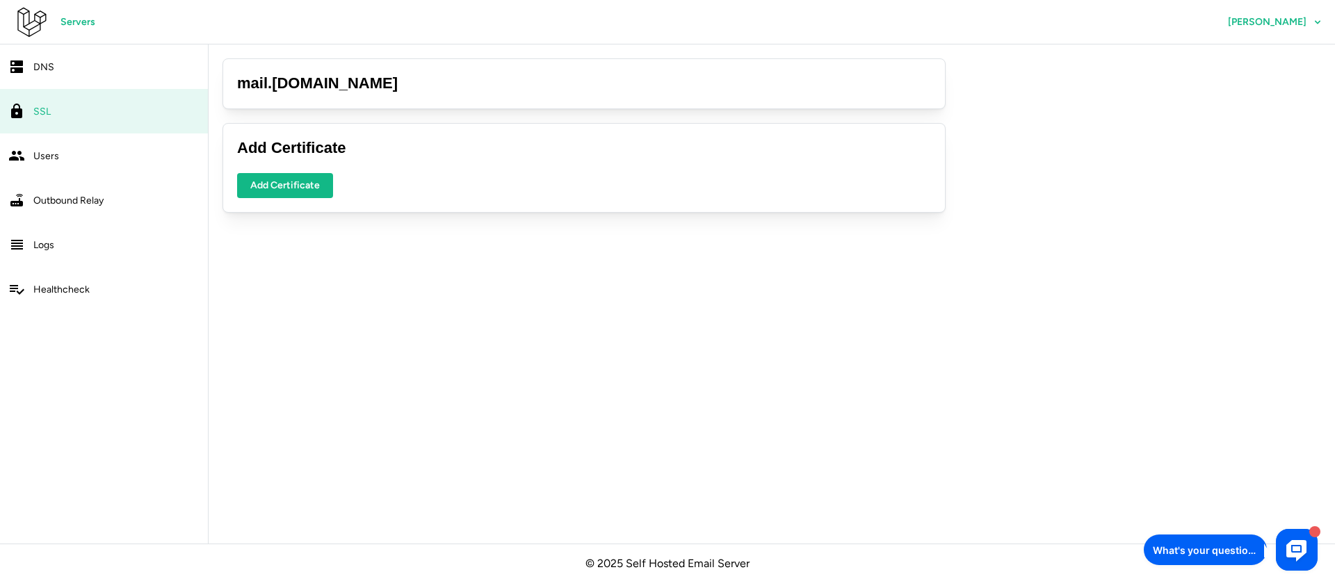
click at [1266, 21] on span "[PERSON_NAME]" at bounding box center [1267, 22] width 79 height 10
click at [1249, 56] on span "Profile" at bounding box center [1256, 61] width 29 height 24
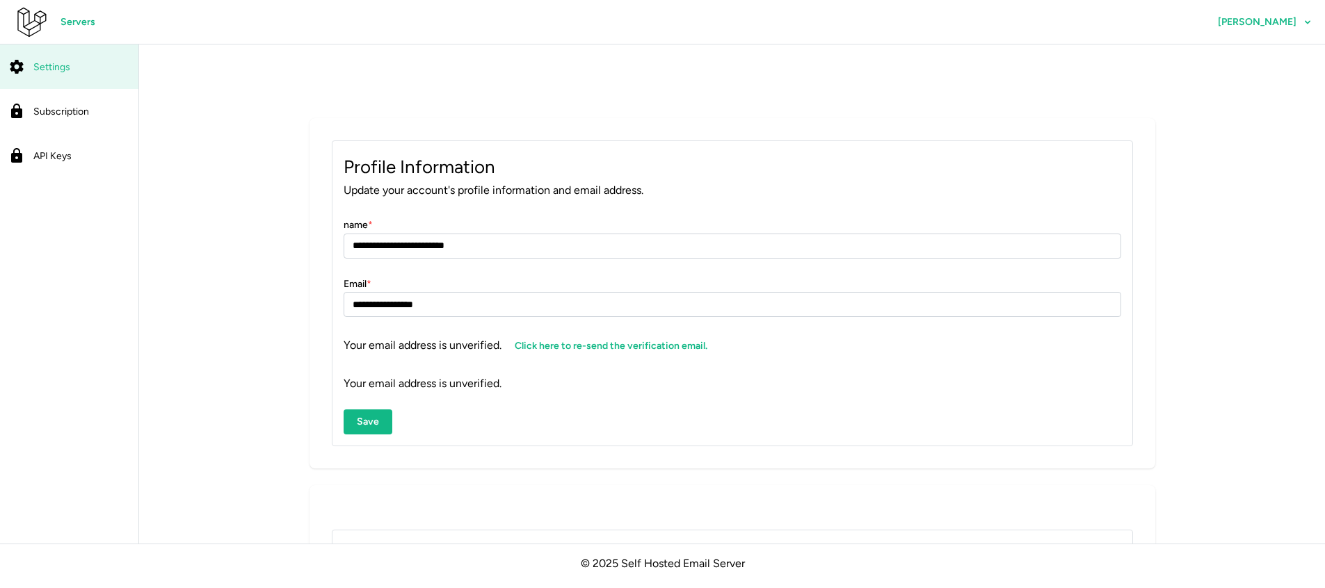
click at [90, 109] on div "Subscription" at bounding box center [81, 111] width 97 height 17
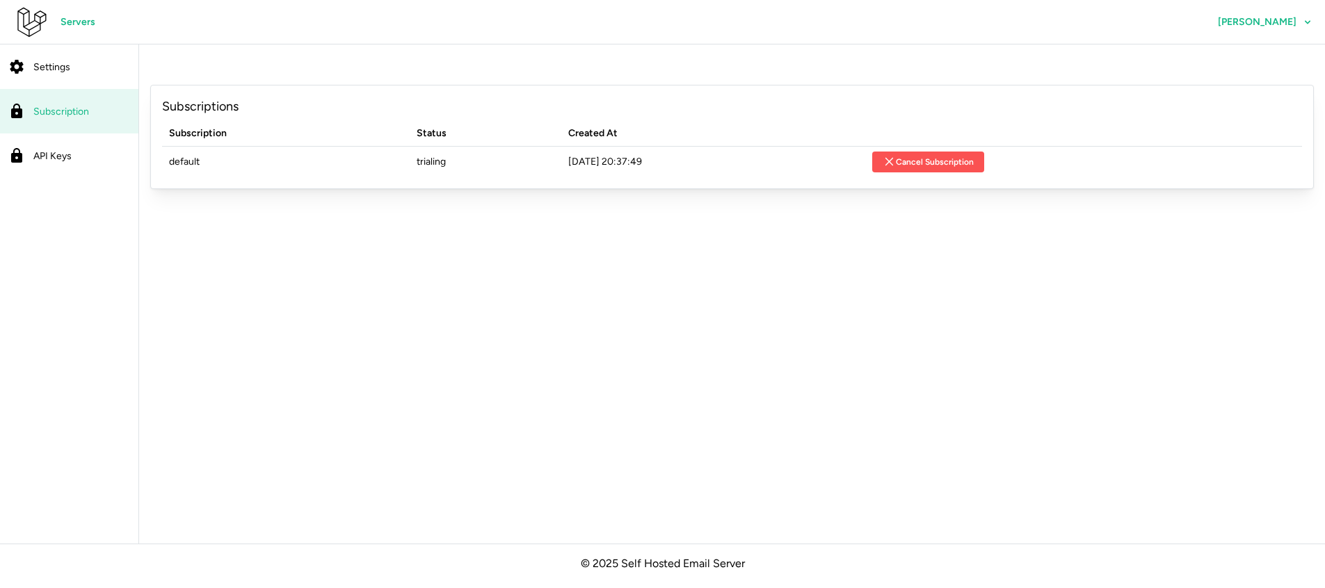
click at [957, 161] on span "Cancel Subscription" at bounding box center [929, 161] width 92 height 19
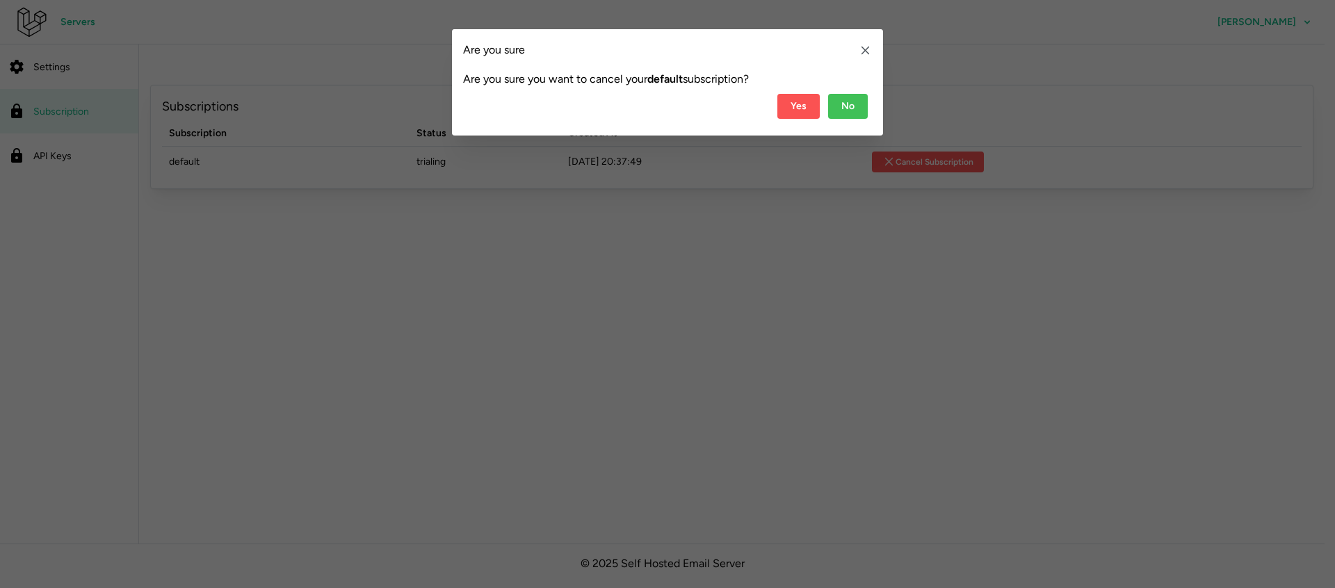
click at [802, 109] on span "Yes" at bounding box center [799, 107] width 16 height 24
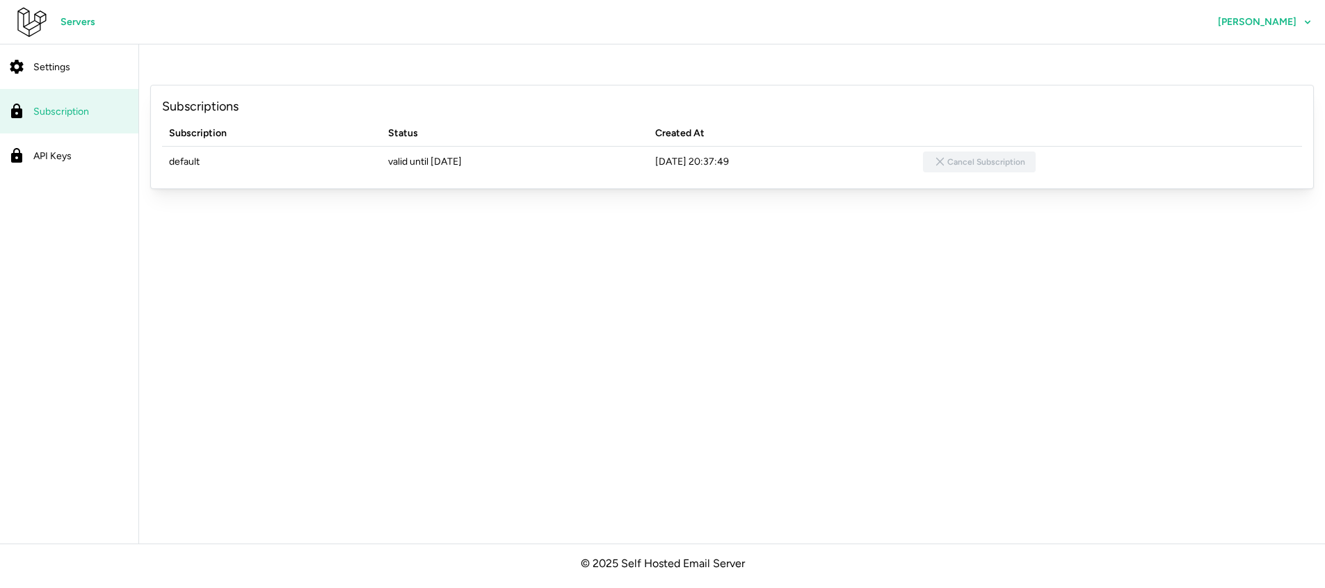
click at [616, 170] on td "valid until [DATE]" at bounding box center [515, 161] width 268 height 31
click at [1226, 33] on span "[PERSON_NAME]" at bounding box center [1265, 22] width 94 height 24
click at [1234, 50] on span "Profile" at bounding box center [1246, 61] width 29 height 24
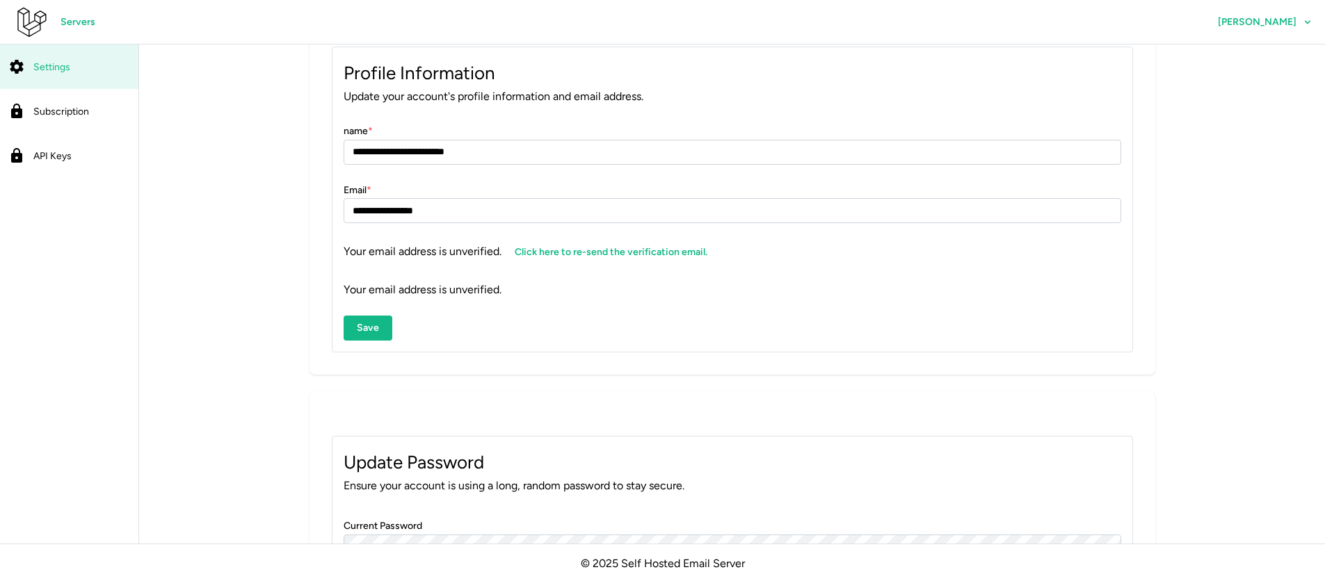
scroll to position [70, 0]
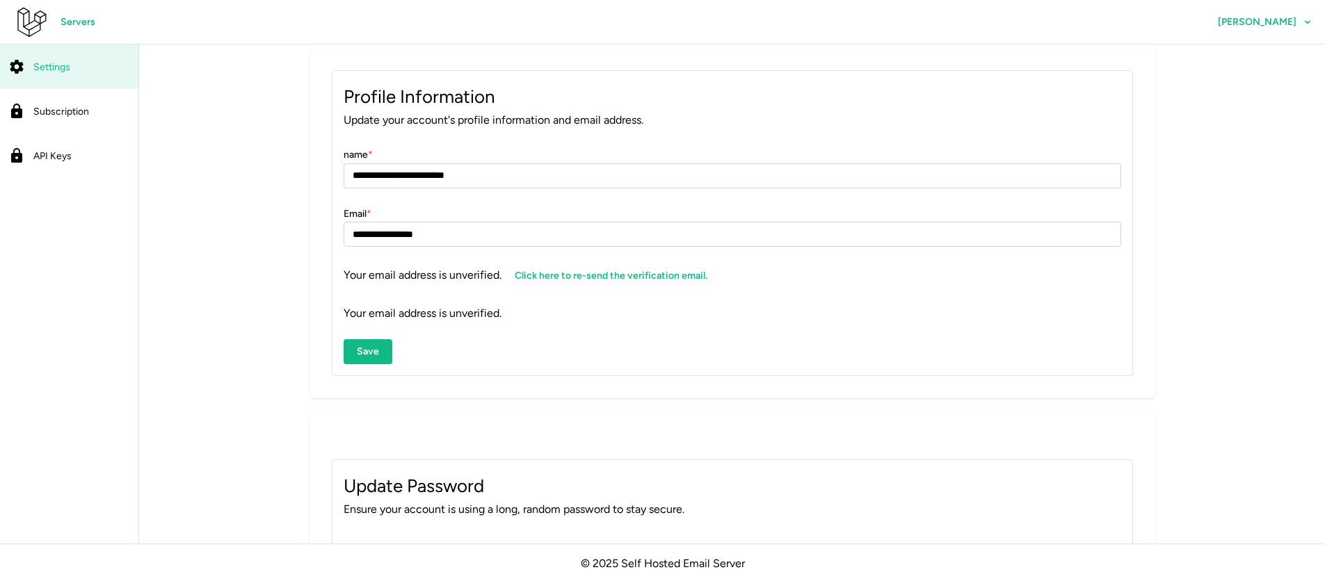
click at [131, 120] on link "Subscription" at bounding box center [69, 111] width 138 height 45
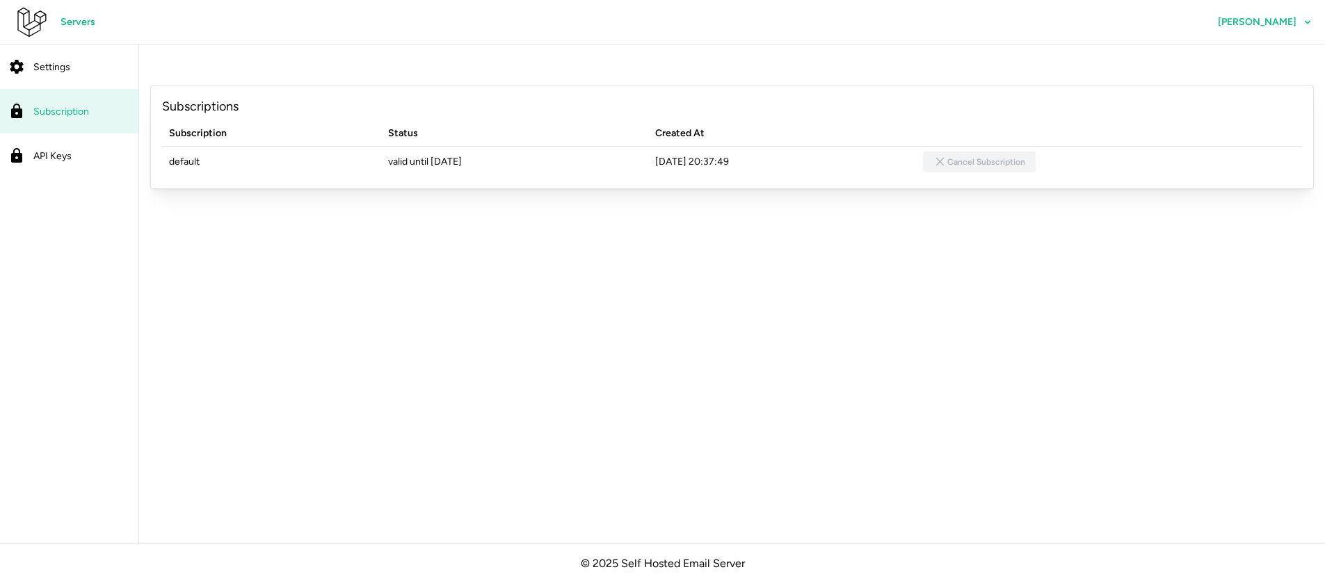
click at [86, 76] on link "Settings" at bounding box center [69, 67] width 138 height 45
